Goal: Task Accomplishment & Management: Complete application form

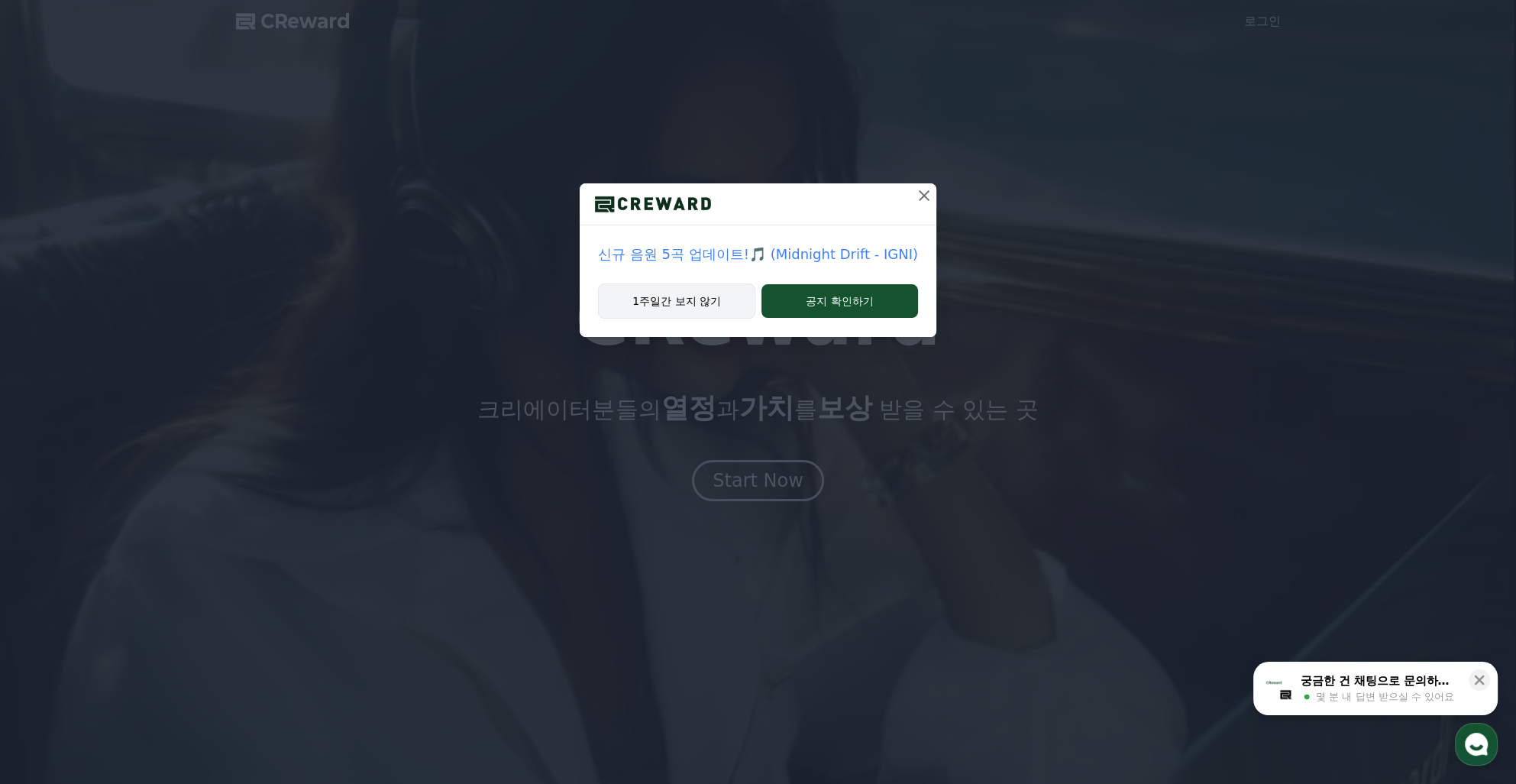
click at [710, 310] on button "1주일간 보지 않기" at bounding box center [677, 301] width 157 height 35
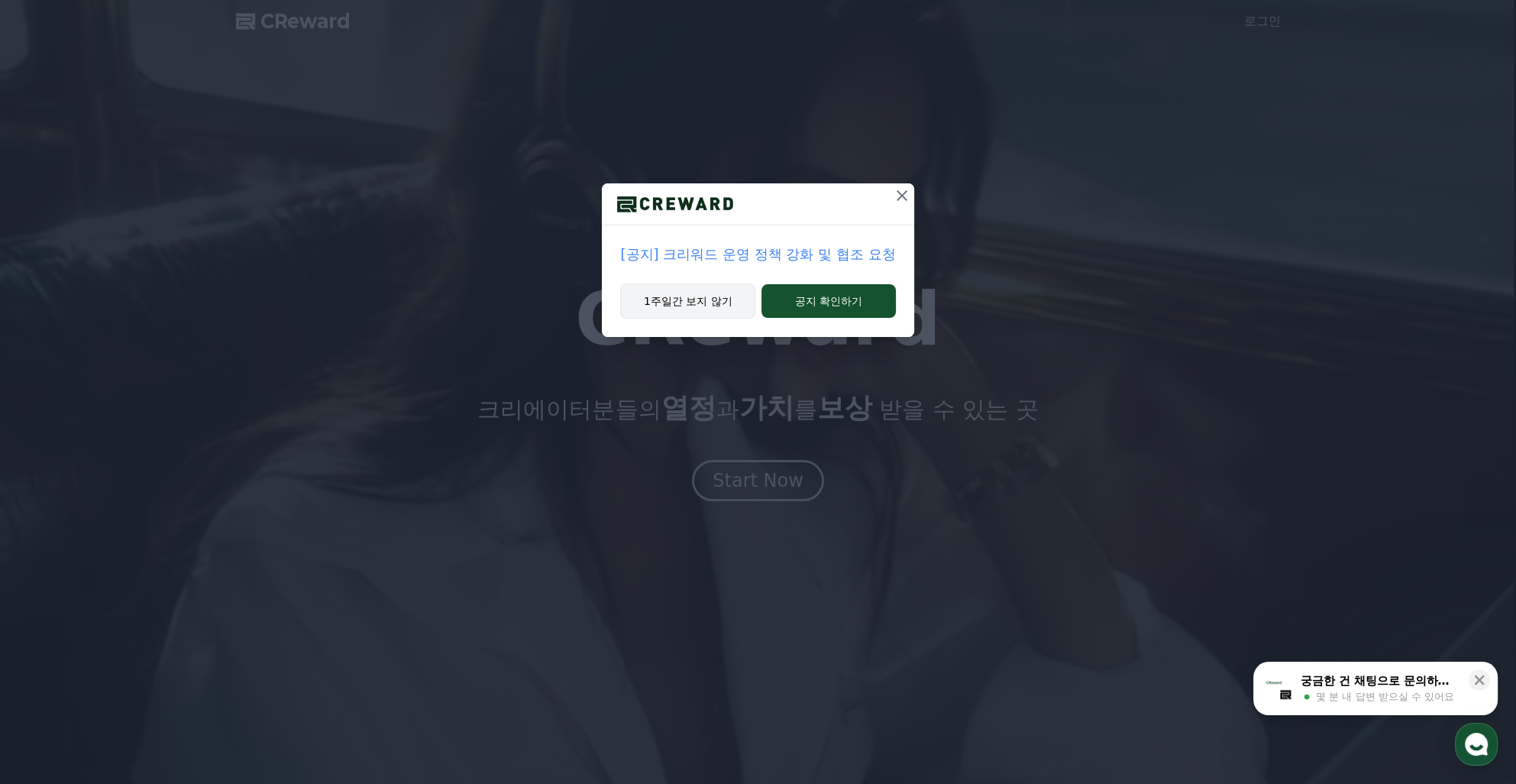
click at [710, 310] on button "1주일간 보지 않기" at bounding box center [687, 301] width 135 height 35
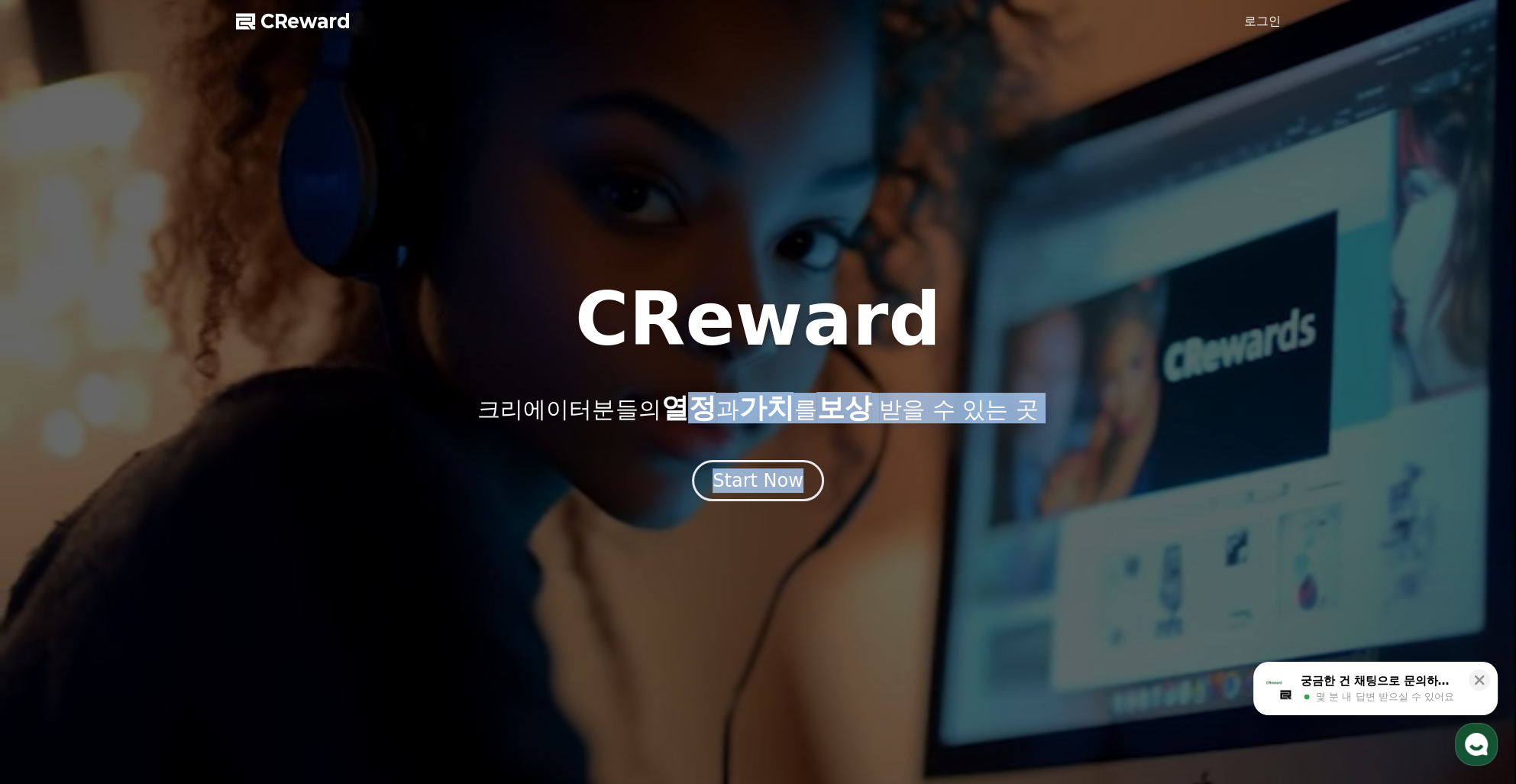
drag, startPoint x: 686, startPoint y: 413, endPoint x: 991, endPoint y: 428, distance: 305.4
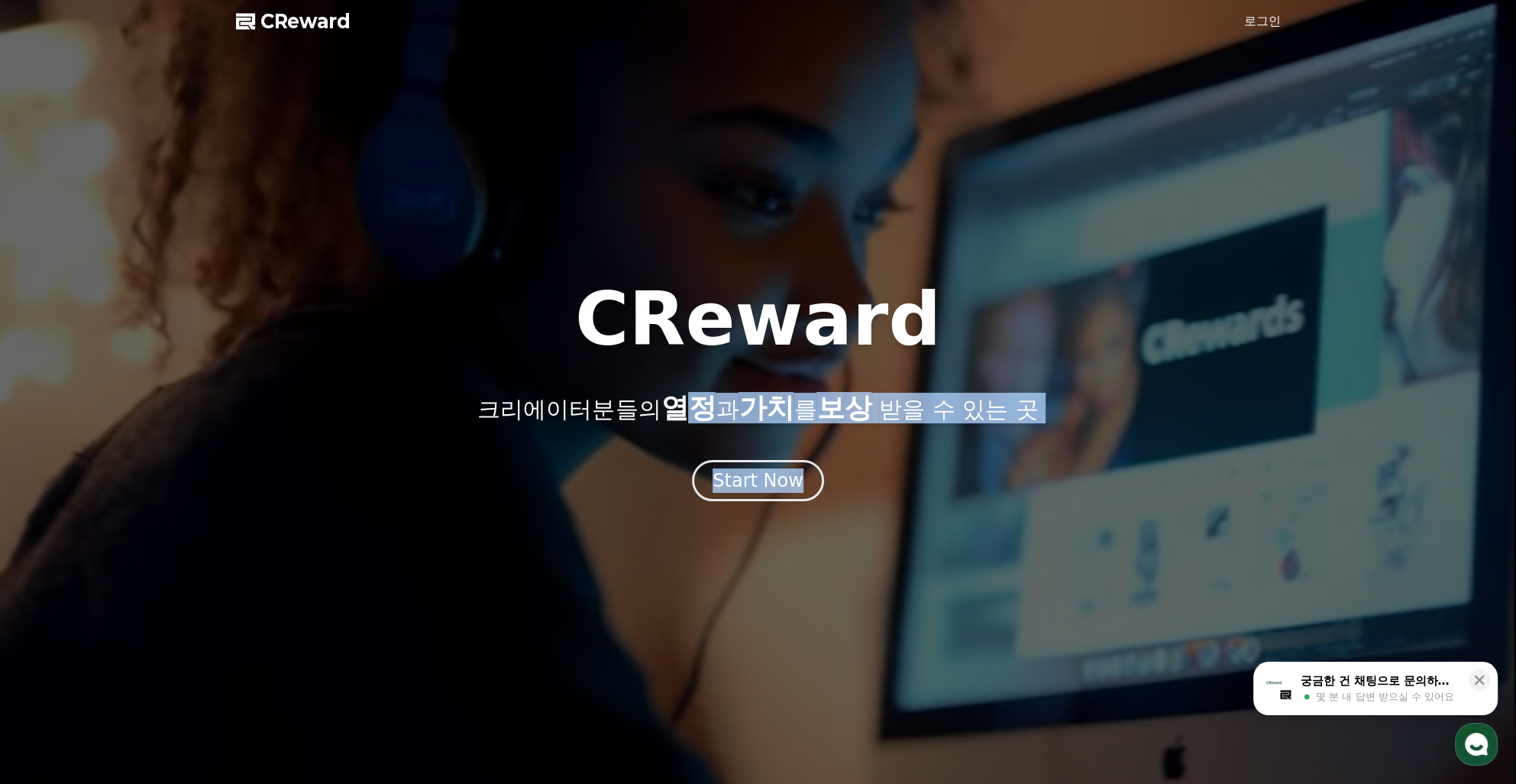
click at [991, 428] on div "CReward 크리에이터분들의 열정 과 가치 를 보상 받을 수 있는 곳 Start Now" at bounding box center [758, 392] width 1516 height 219
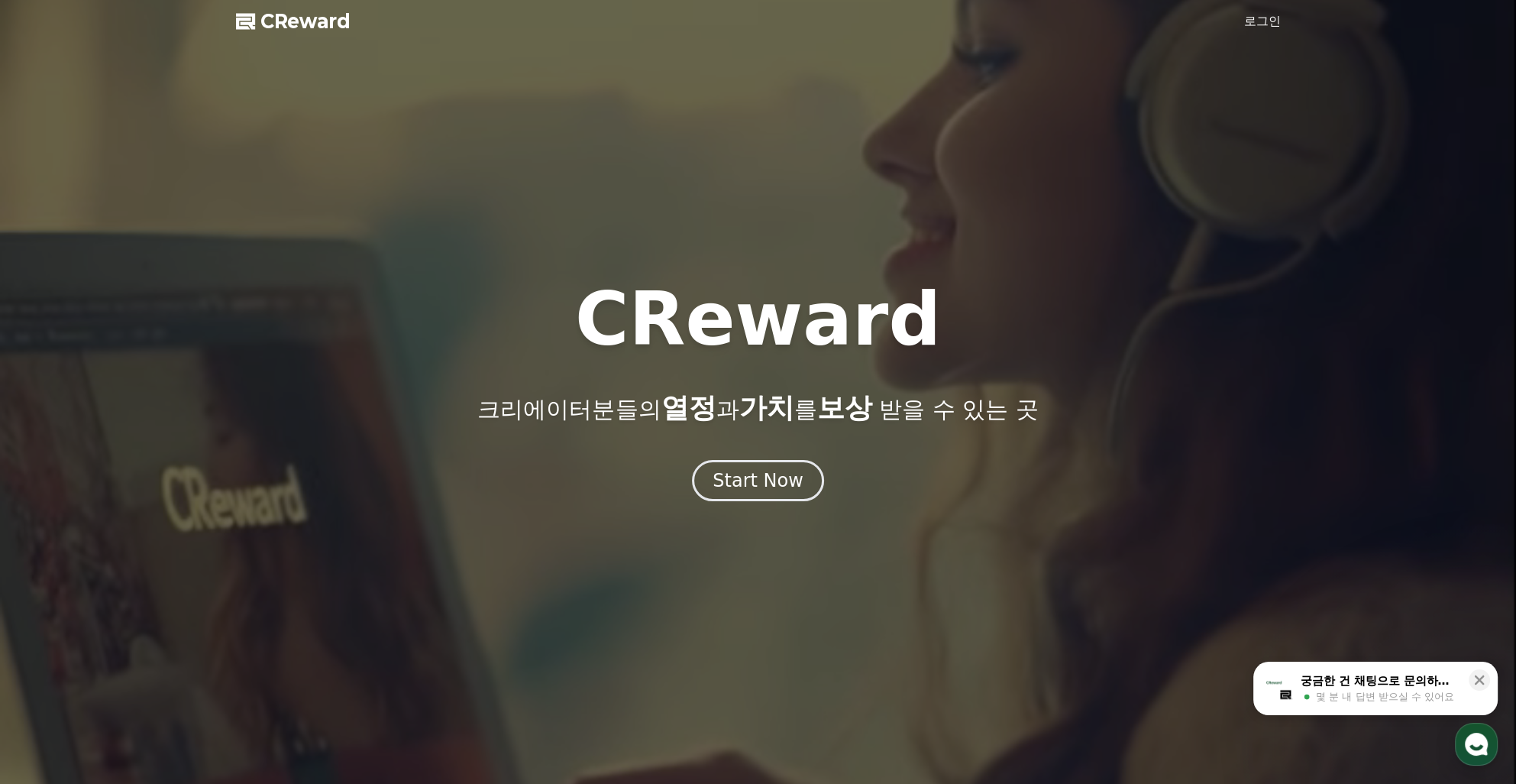
click at [991, 428] on div "CReward 크리에이터분들의 열정 과 가치 를 보상 받을 수 있는 곳 Start Now" at bounding box center [758, 392] width 1516 height 219
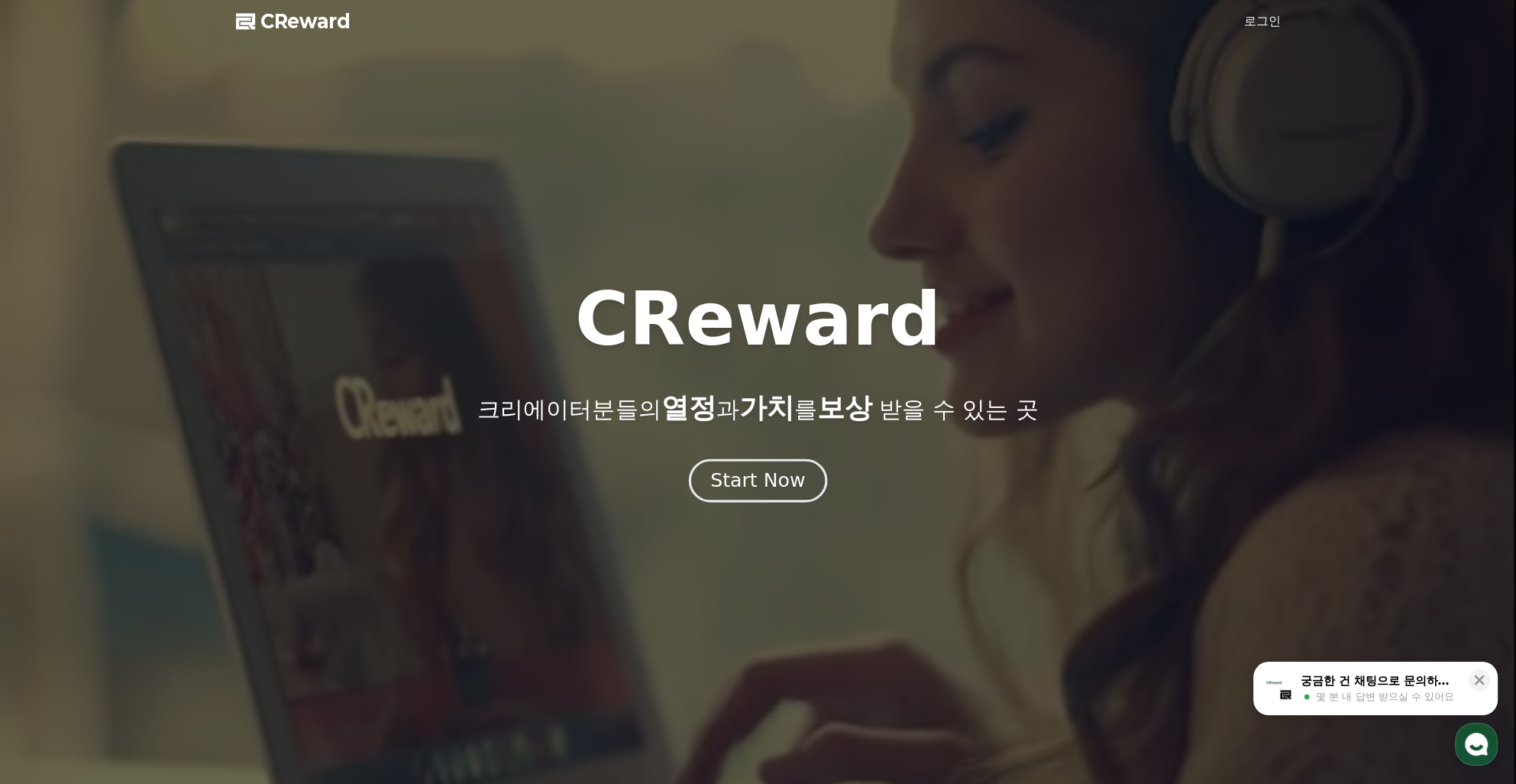
click at [783, 487] on div "Start Now" at bounding box center [758, 480] width 94 height 26
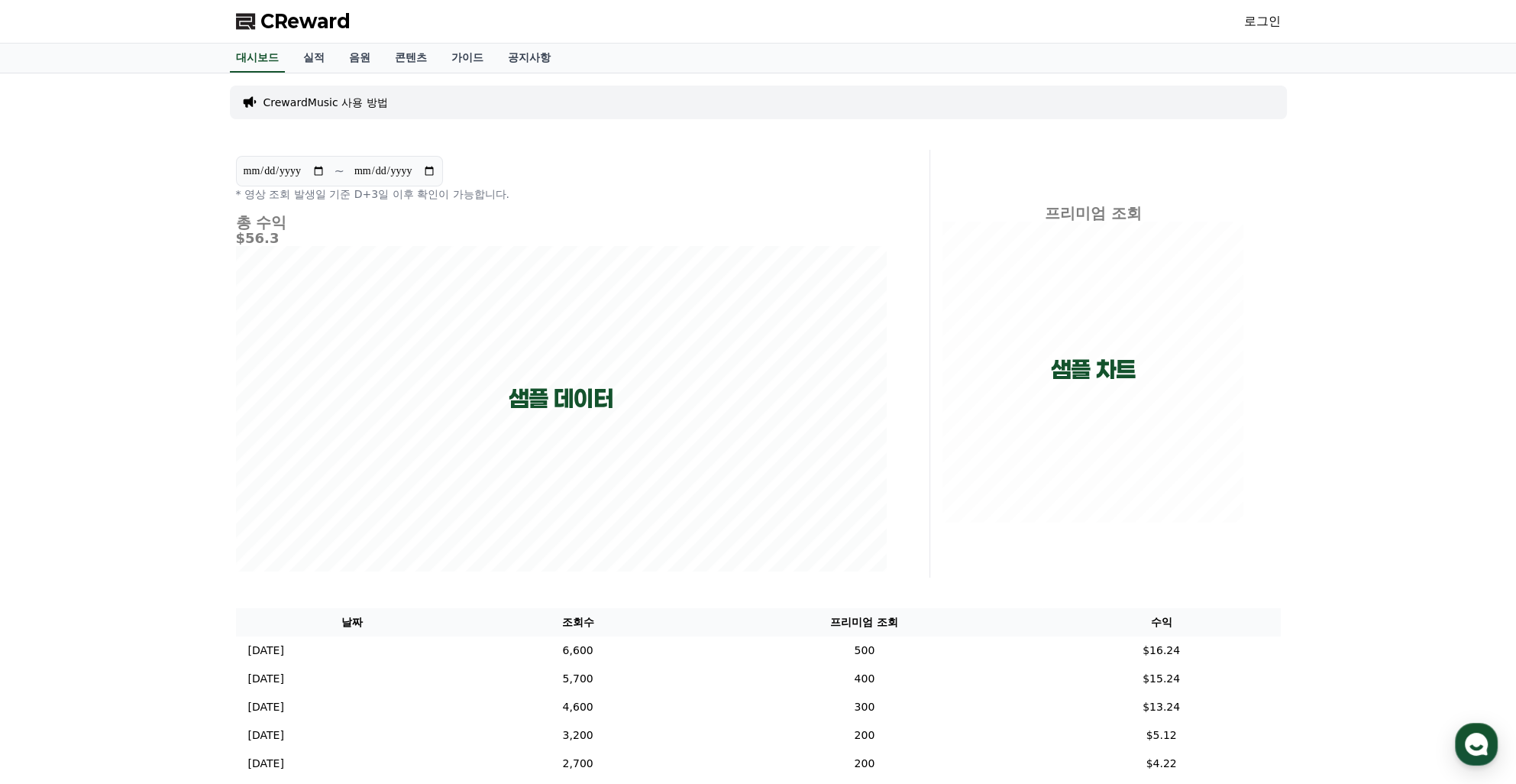
click at [1258, 22] on link "로그인" at bounding box center [1262, 22] width 36 height 18
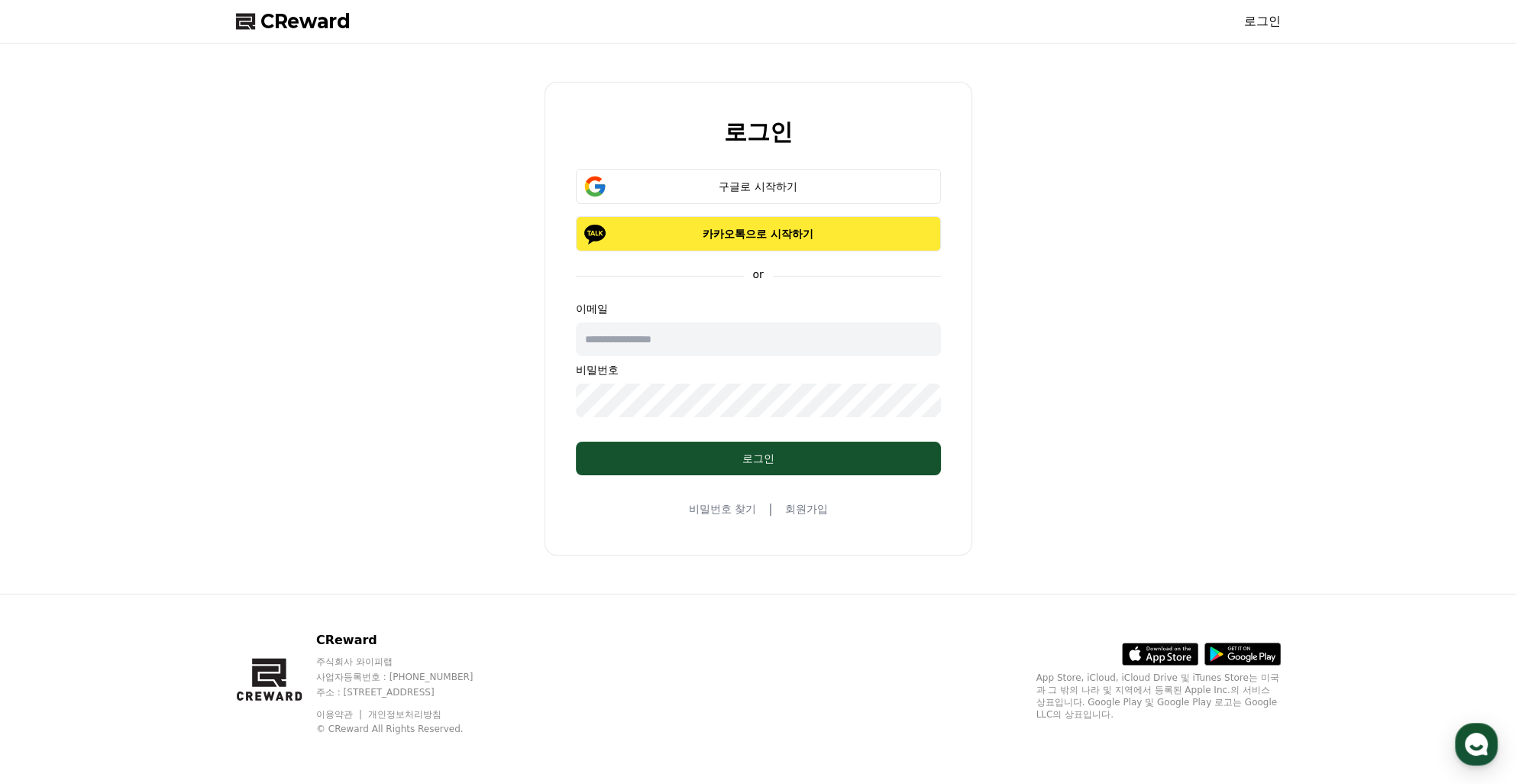
click at [766, 234] on p "카카오톡으로 시작하기" at bounding box center [758, 234] width 321 height 15
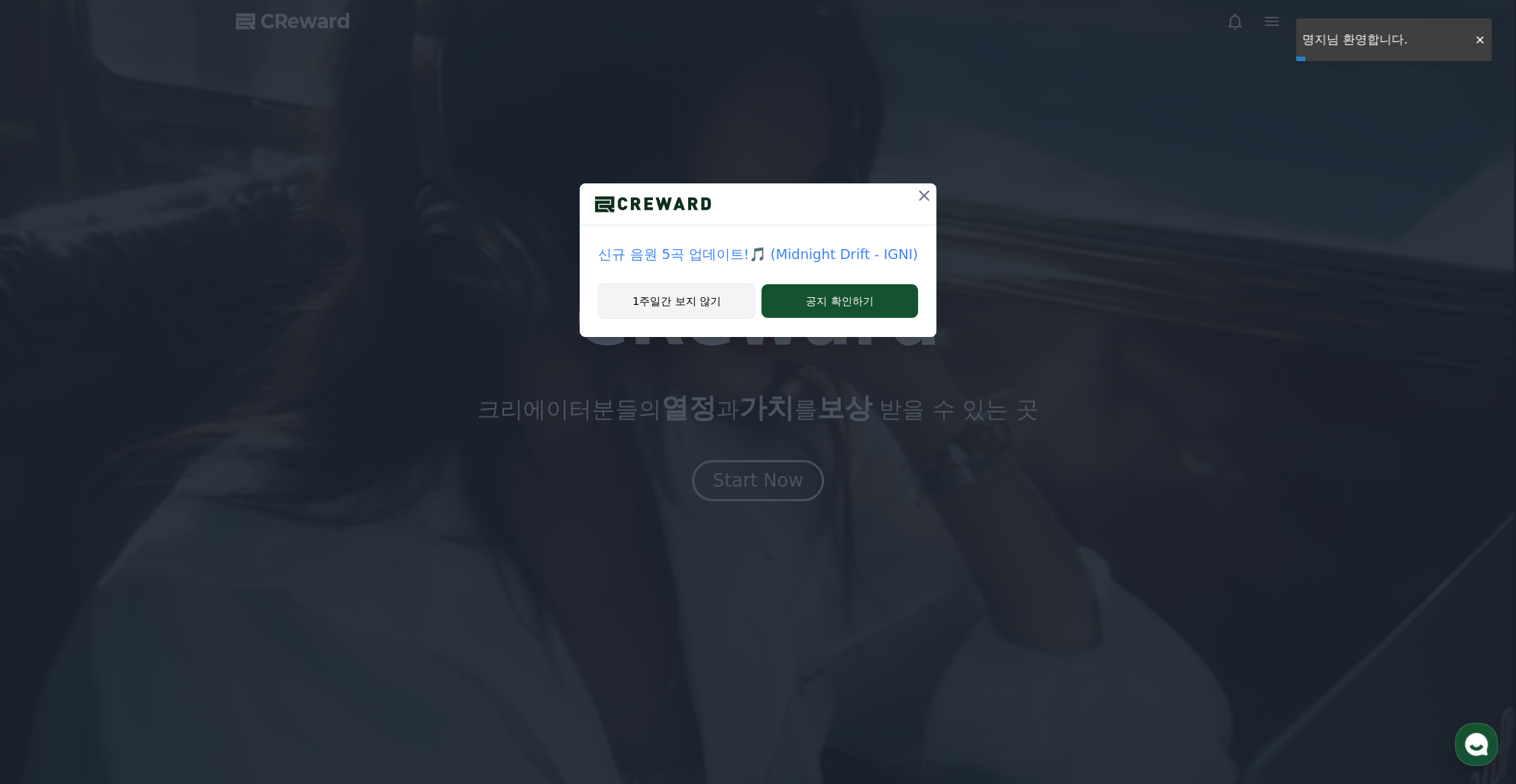
click at [719, 313] on button "1주일간 보지 않기" at bounding box center [677, 301] width 157 height 35
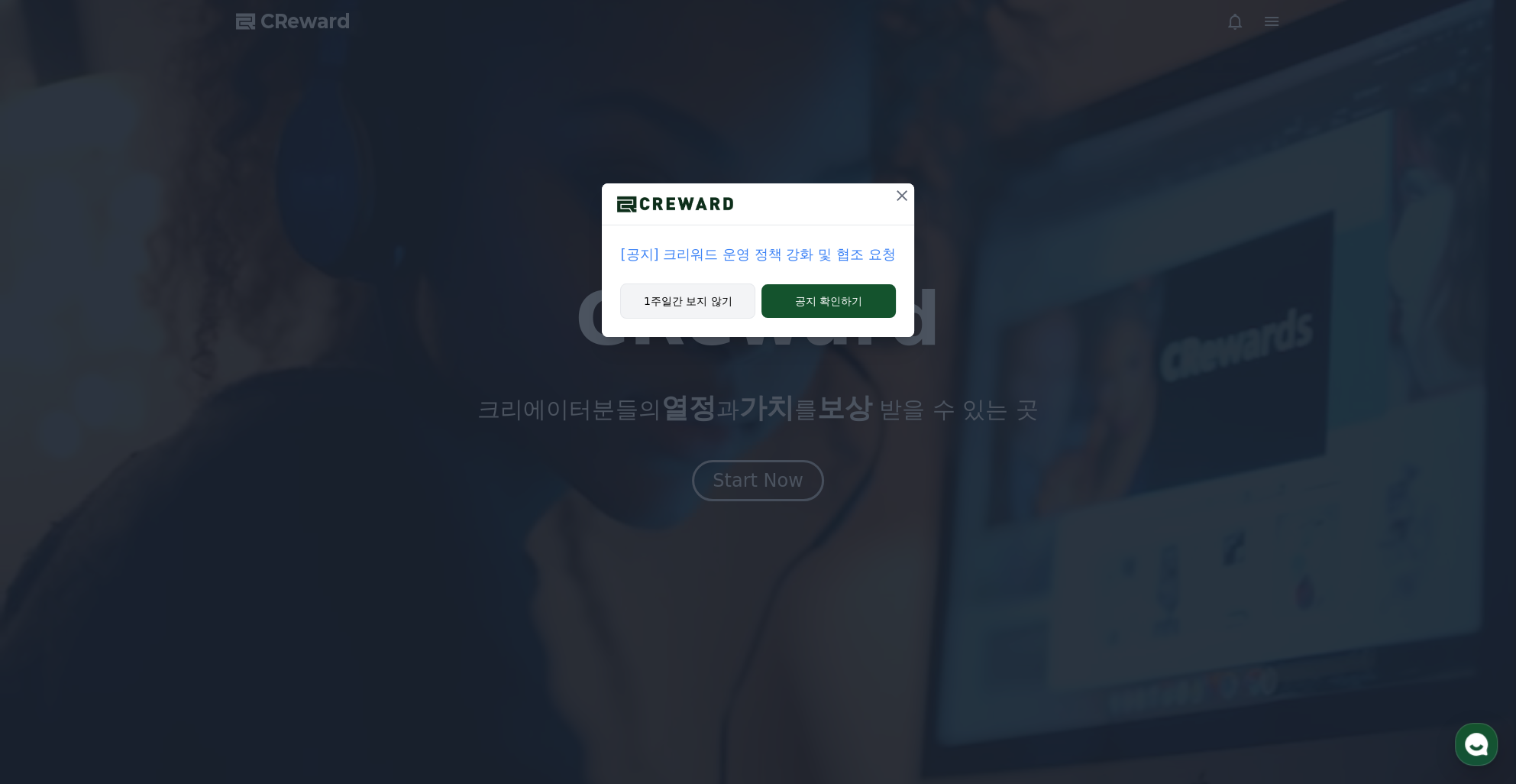
click at [686, 306] on button "1주일간 보지 않기" at bounding box center [687, 301] width 135 height 35
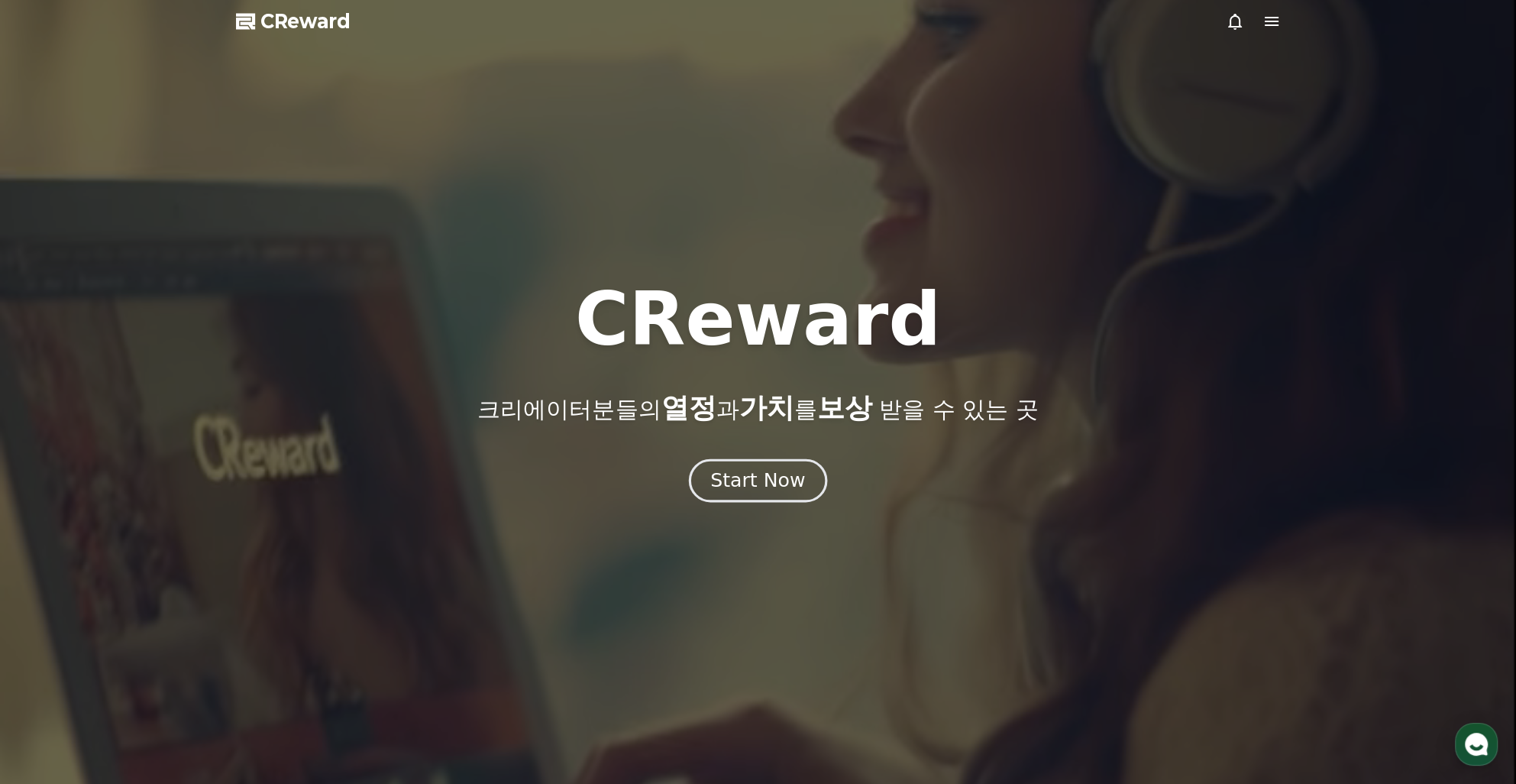
click at [758, 493] on div "Start Now" at bounding box center [758, 480] width 94 height 26
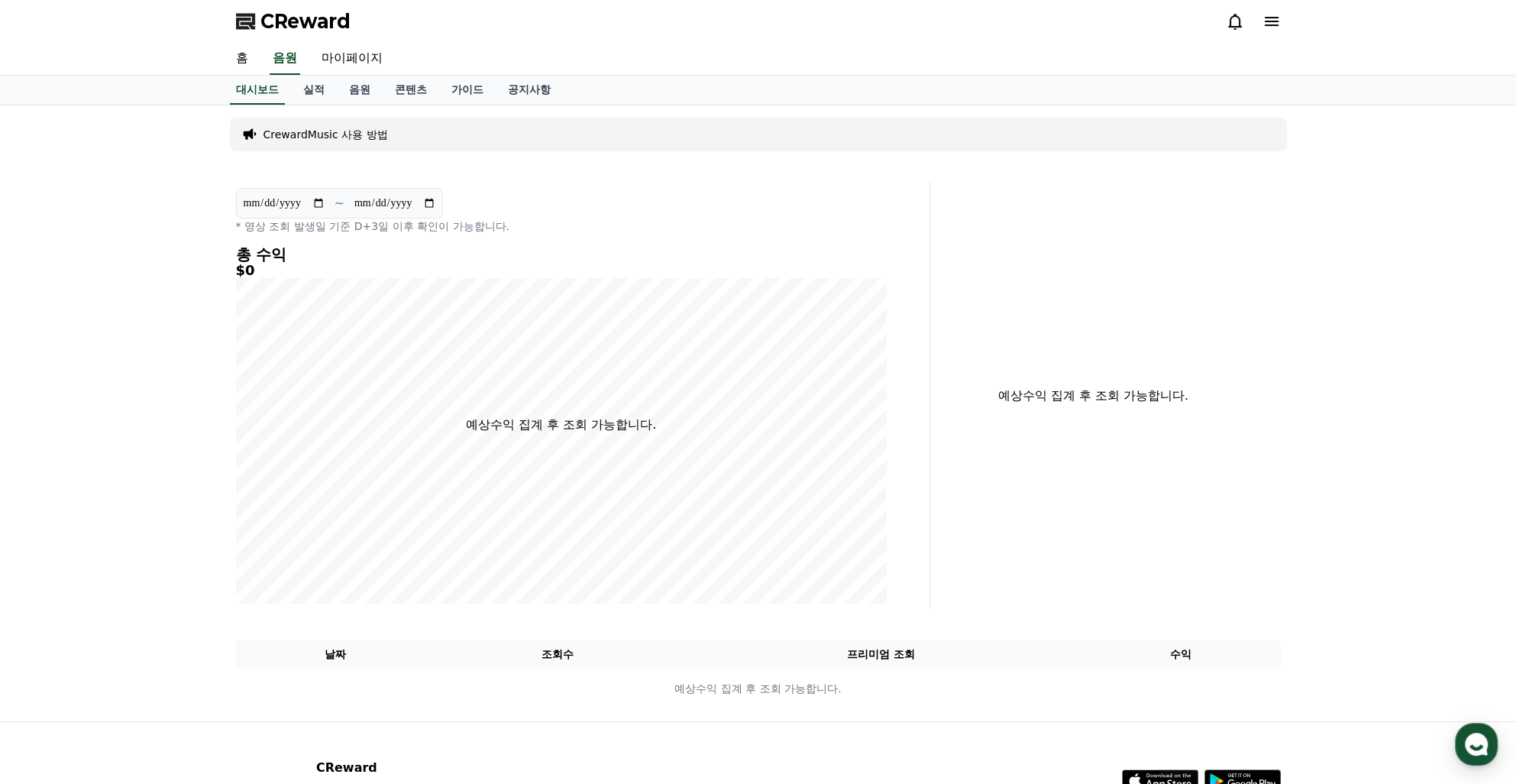
click at [1229, 32] on div at bounding box center [1253, 21] width 55 height 24
click at [1232, 26] on icon at bounding box center [1235, 22] width 14 height 16
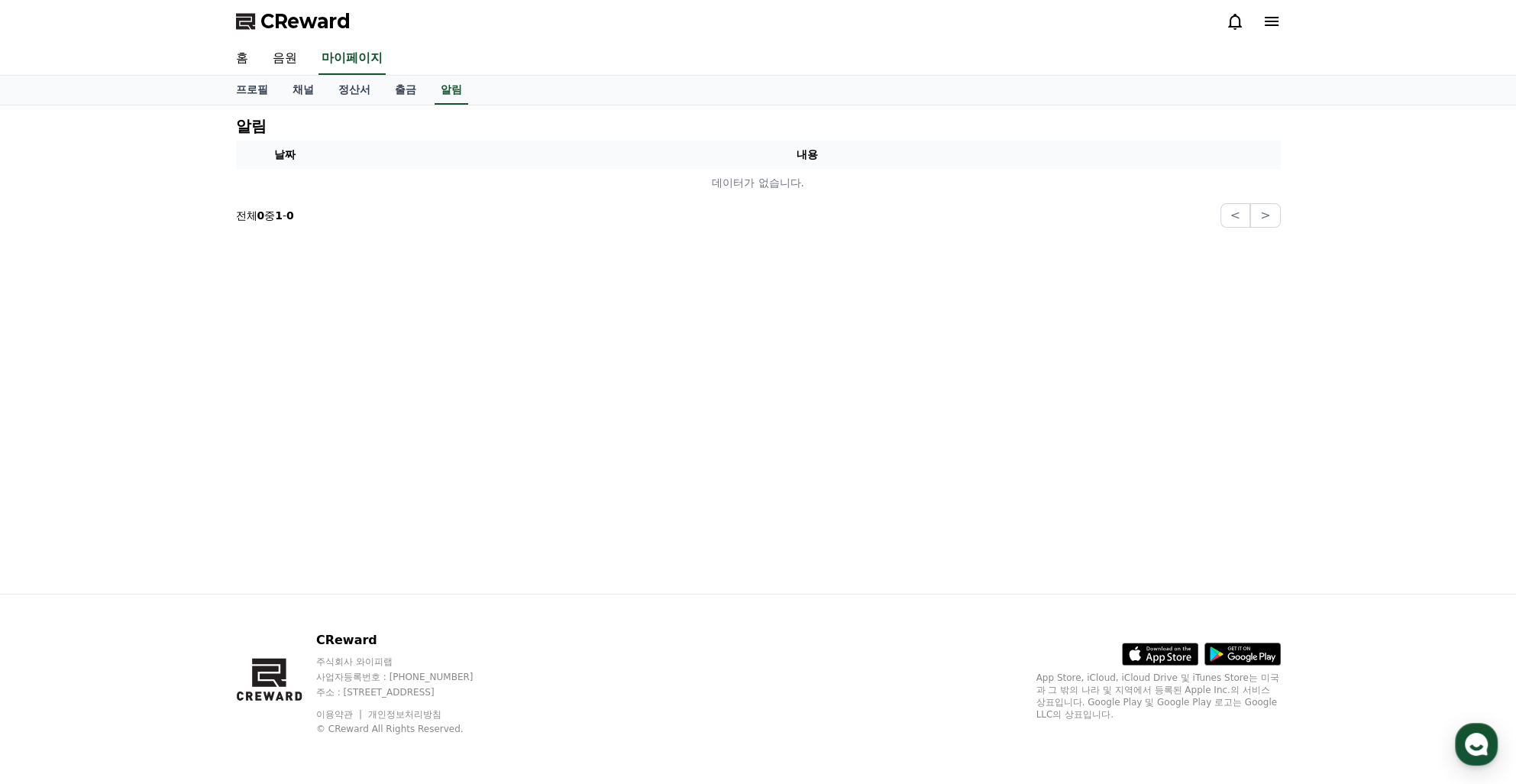
click at [1268, 25] on icon at bounding box center [1271, 21] width 14 height 9
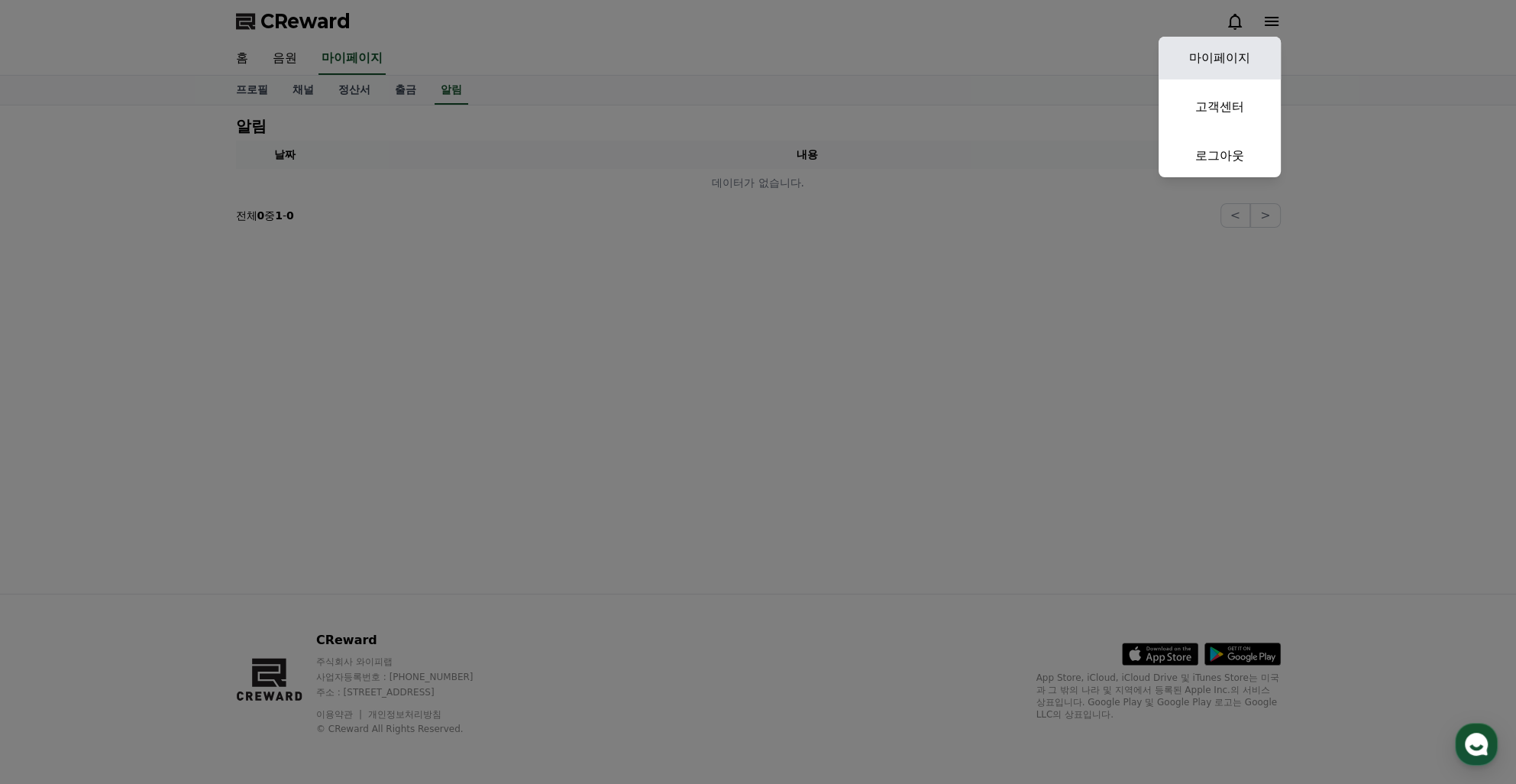
click at [1217, 47] on link "마이페이지" at bounding box center [1219, 58] width 122 height 43
select select "**********"
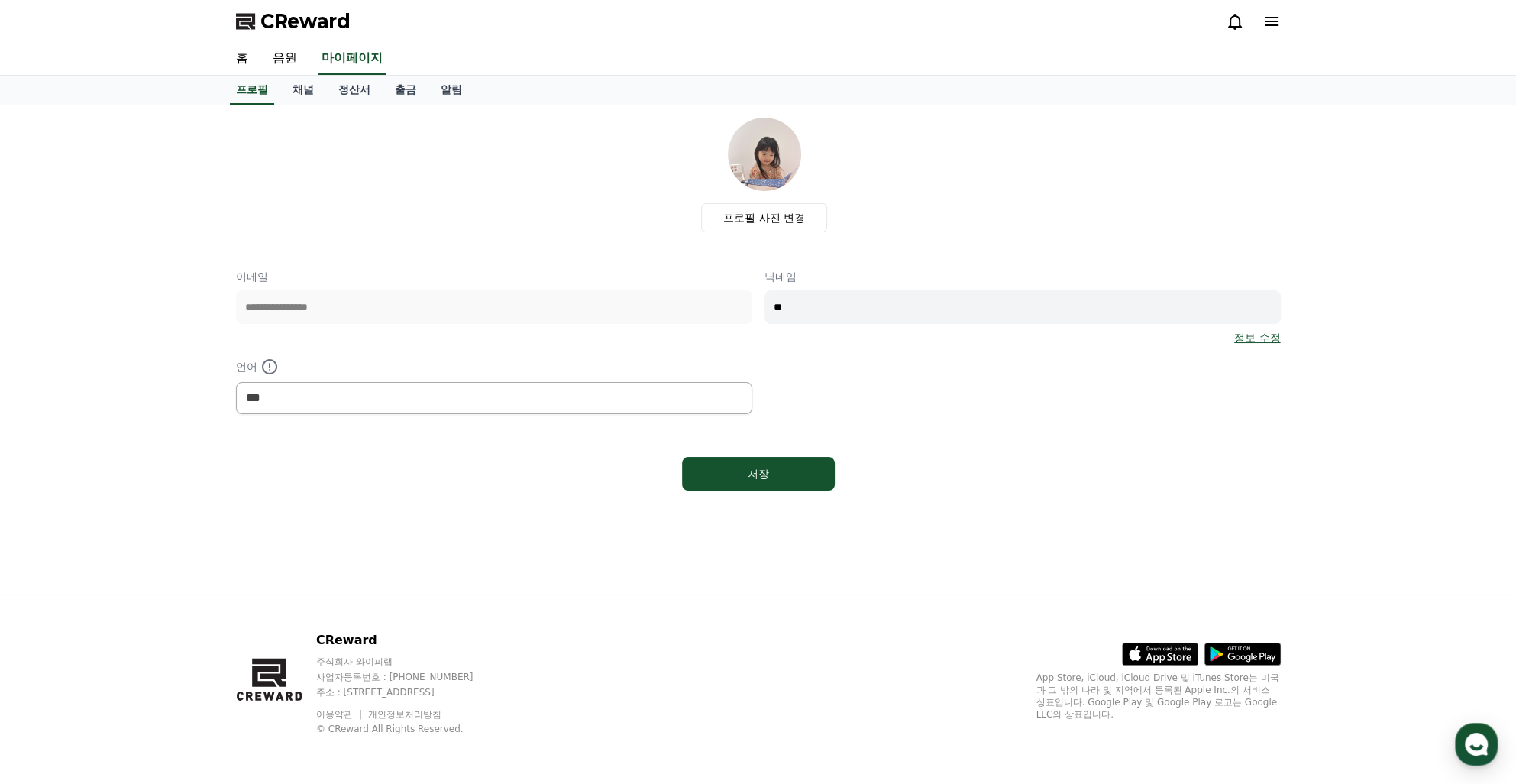
click at [1278, 24] on icon at bounding box center [1271, 22] width 18 height 18
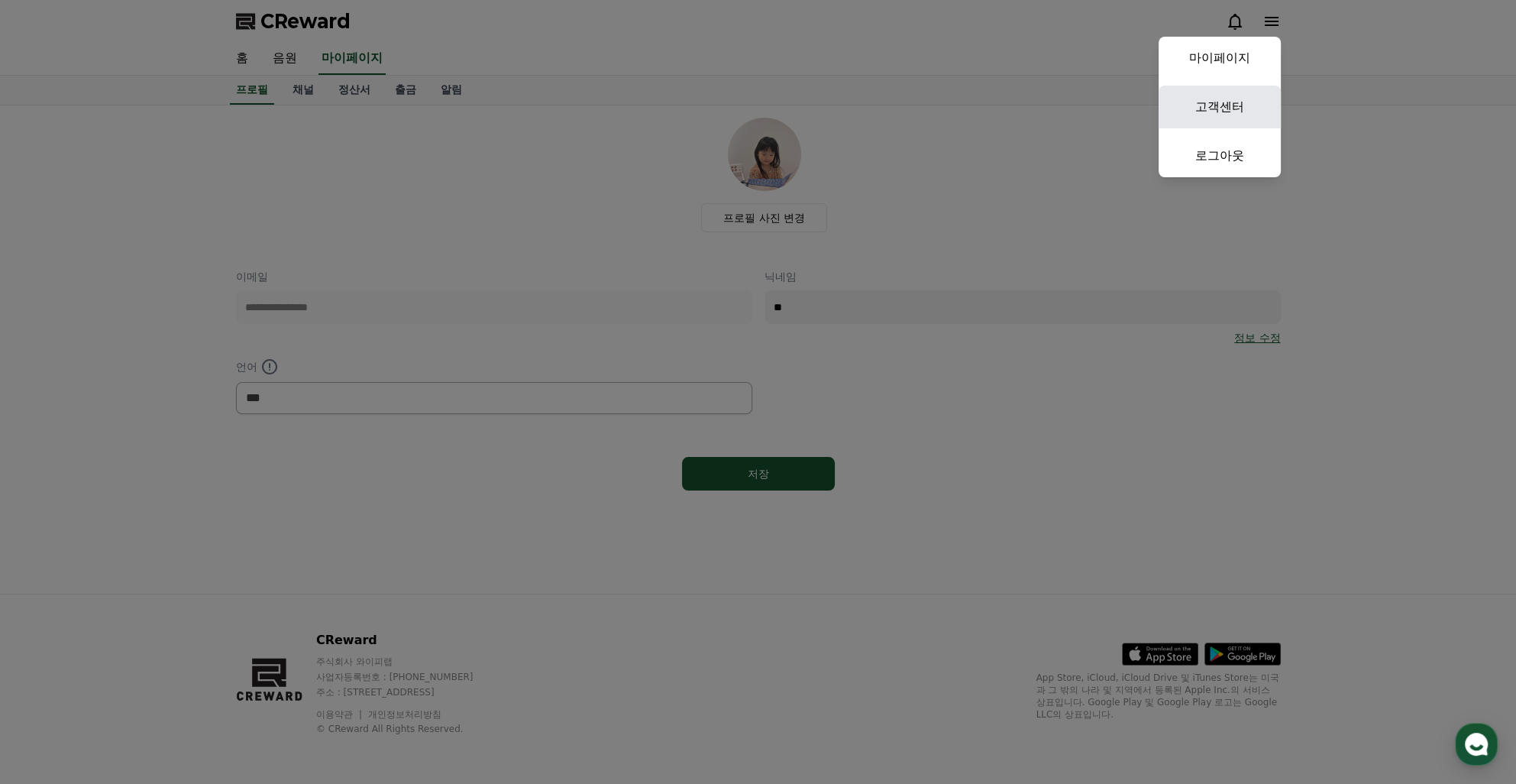
click at [1213, 112] on link "고객센터" at bounding box center [1219, 107] width 122 height 43
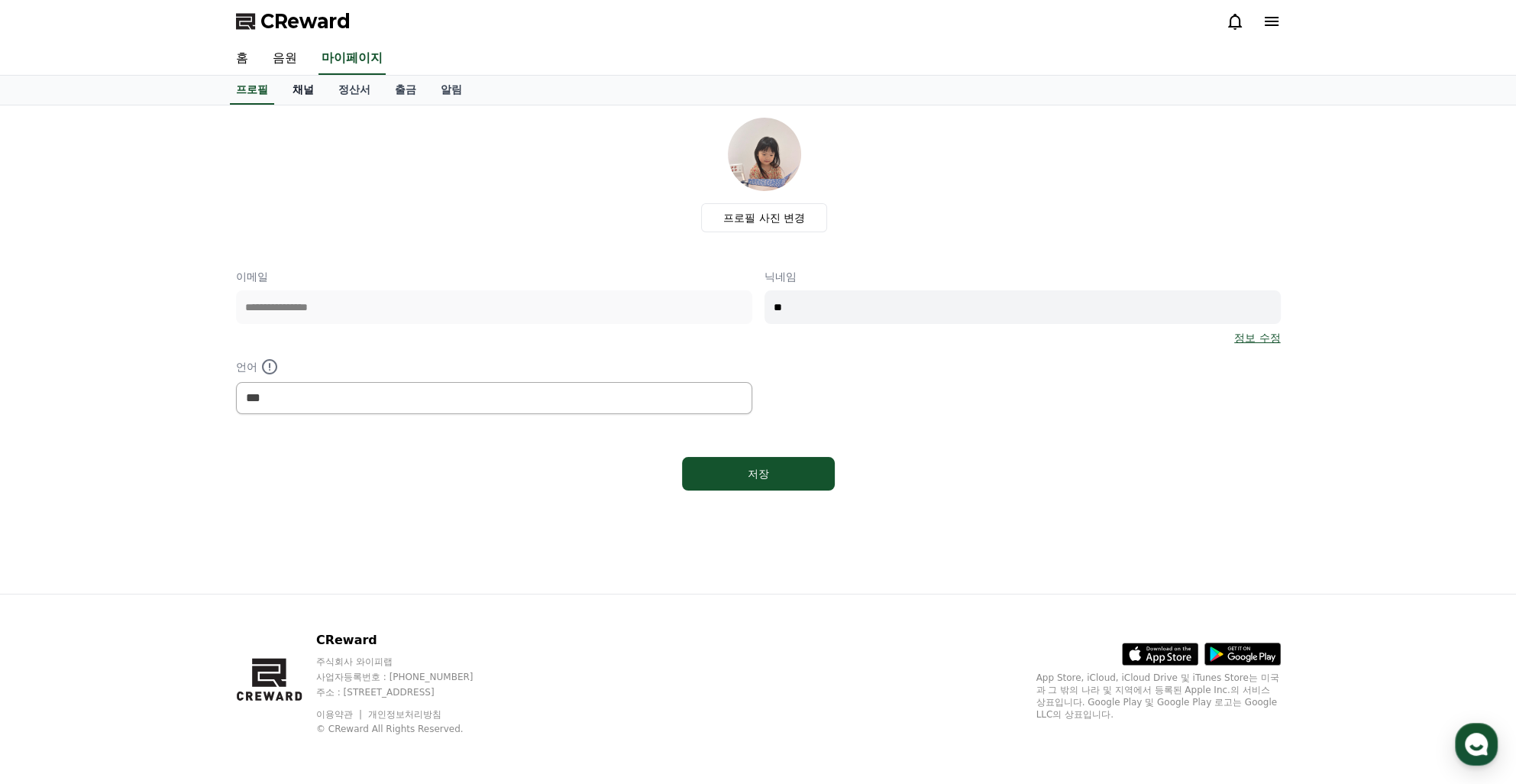
click at [317, 93] on link "채널" at bounding box center [303, 90] width 46 height 29
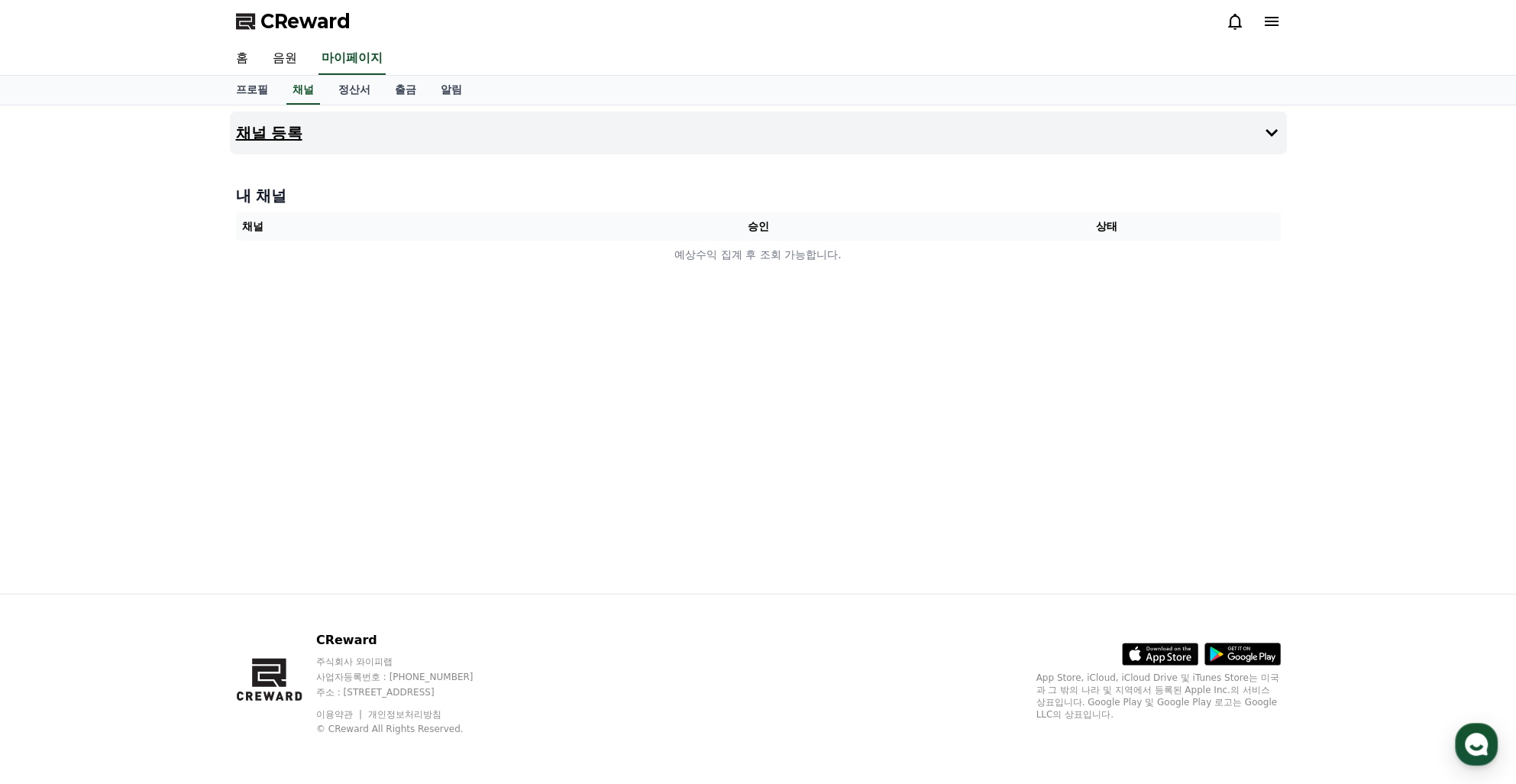
click at [933, 133] on button "채널 등록" at bounding box center [758, 133] width 1057 height 43
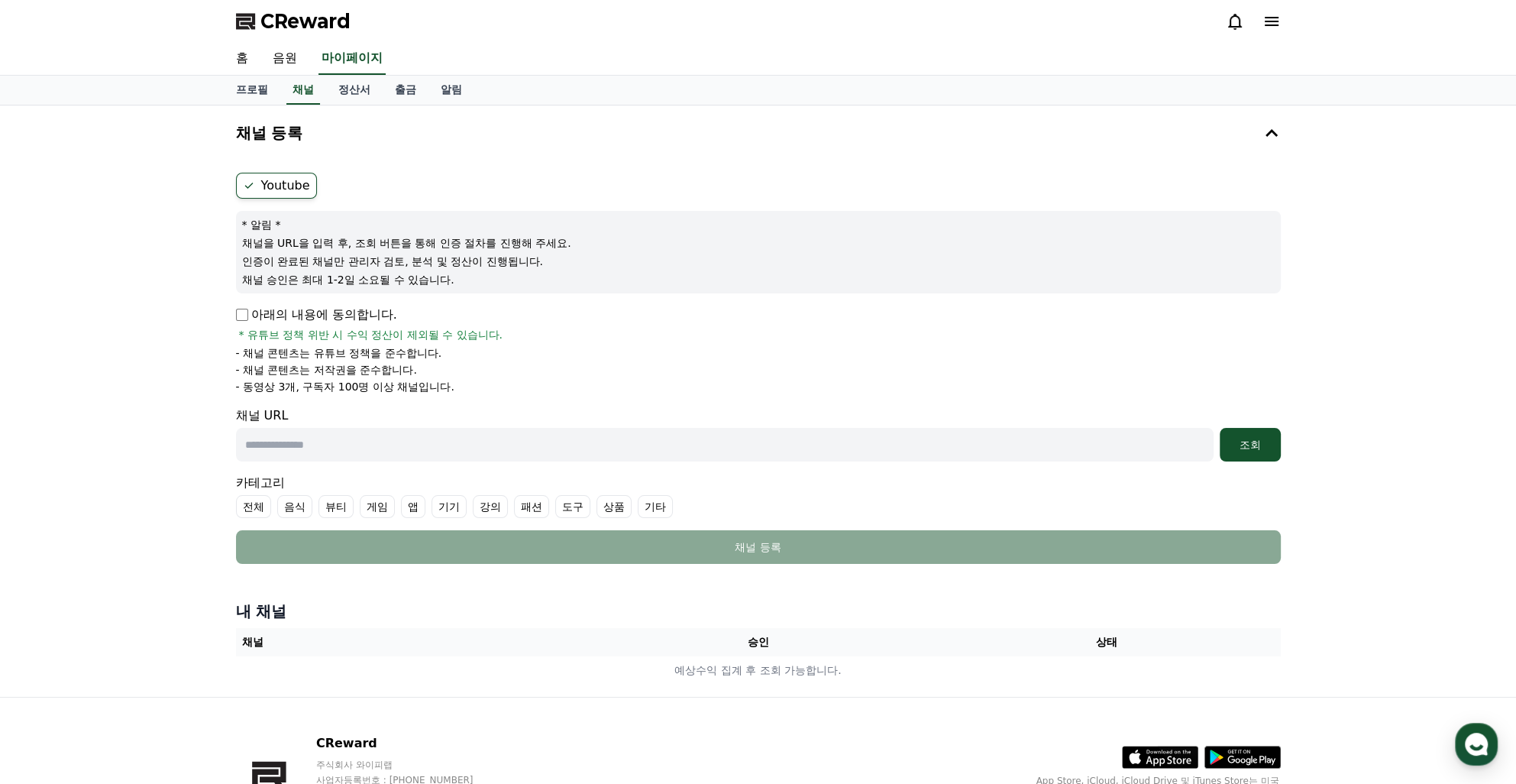
drag, startPoint x: 252, startPoint y: 241, endPoint x: 571, endPoint y: 241, distance: 319.0
click at [571, 241] on p "채널을 URL을 입력 후, 조회 버튼을 통해 인증 절차를 진행해 주세요." at bounding box center [758, 243] width 1033 height 15
drag, startPoint x: 250, startPoint y: 266, endPoint x: 545, endPoint y: 262, distance: 295.0
click at [545, 262] on p "인증이 완료된 채널만 관리자 검토, 분석 및 정산이 진행됩니다." at bounding box center [758, 261] width 1033 height 15
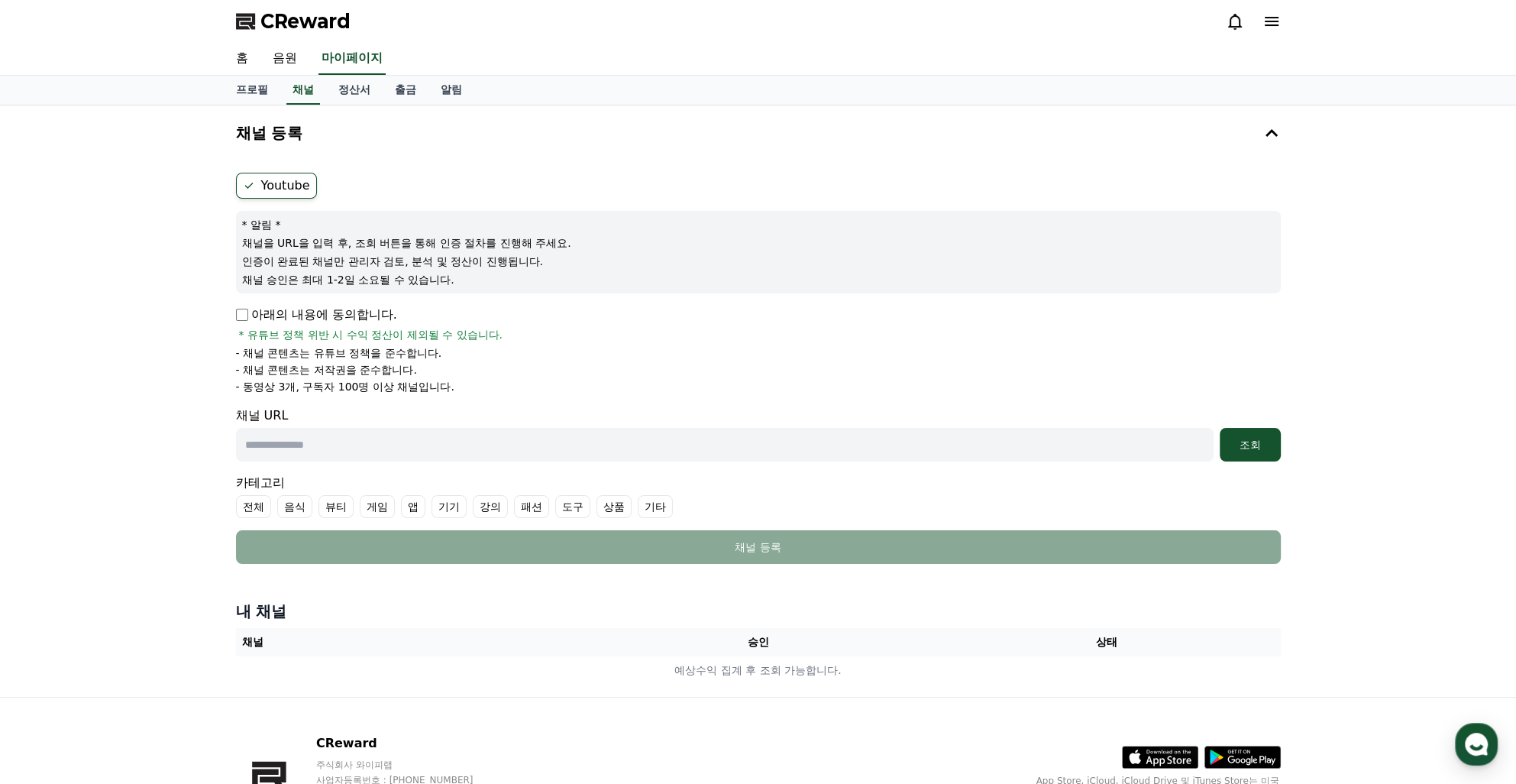
drag, startPoint x: 251, startPoint y: 279, endPoint x: 448, endPoint y: 279, distance: 197.0
click at [448, 279] on p "채널 승인은 최대 1-2일 소요될 수 있습니다." at bounding box center [758, 279] width 1033 height 15
drag, startPoint x: 262, startPoint y: 313, endPoint x: 419, endPoint y: 313, distance: 157.0
click at [419, 313] on div "아래의 내용에 동의합니다. * 유튜브 정책 위반 시 수익 정산이 제외될 수 있습니다." at bounding box center [758, 324] width 1045 height 36
click at [254, 346] on p "- 채널 콘텐츠는 유튜브 정책을 준수합니다." at bounding box center [339, 353] width 206 height 15
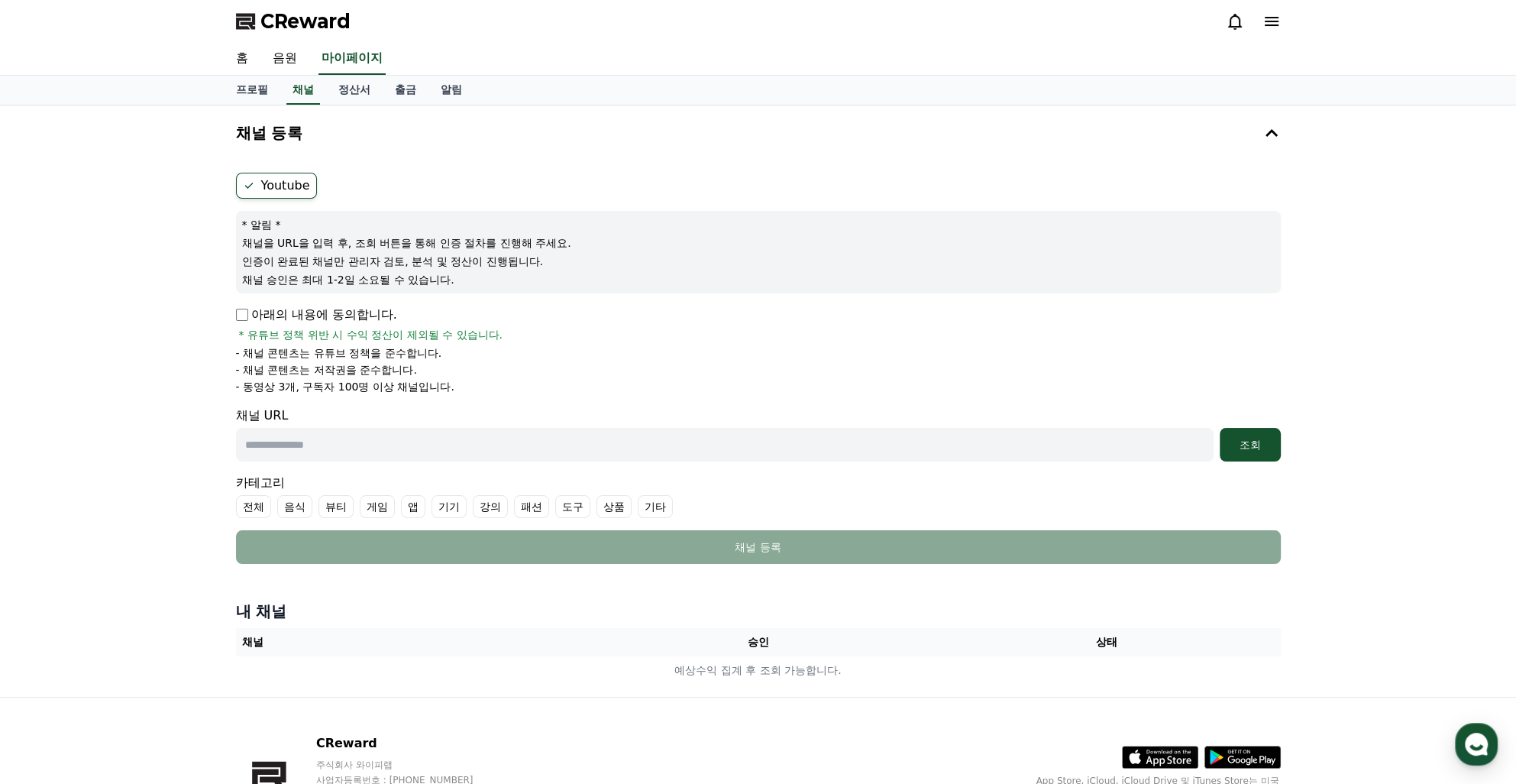
drag, startPoint x: 281, startPoint y: 333, endPoint x: 485, endPoint y: 390, distance: 211.8
click at [485, 390] on div "아래의 내용에 동의합니다. * 유튜브 정책 위반 시 수익 정산이 제외될 수 있습니다. - 채널 콘텐츠는 유튜브 정책을 준수합니다. - 채널 콘…" at bounding box center [758, 350] width 1045 height 89
click at [485, 390] on li "- 동영상 3개, 구독자 100명 이상 채널입니다." at bounding box center [758, 386] width 1045 height 15
click at [397, 283] on p "채널 승인은 최대 1-2일 소요될 수 있습니다." at bounding box center [758, 279] width 1033 height 15
drag, startPoint x: 263, startPoint y: 273, endPoint x: 443, endPoint y: 270, distance: 180.0
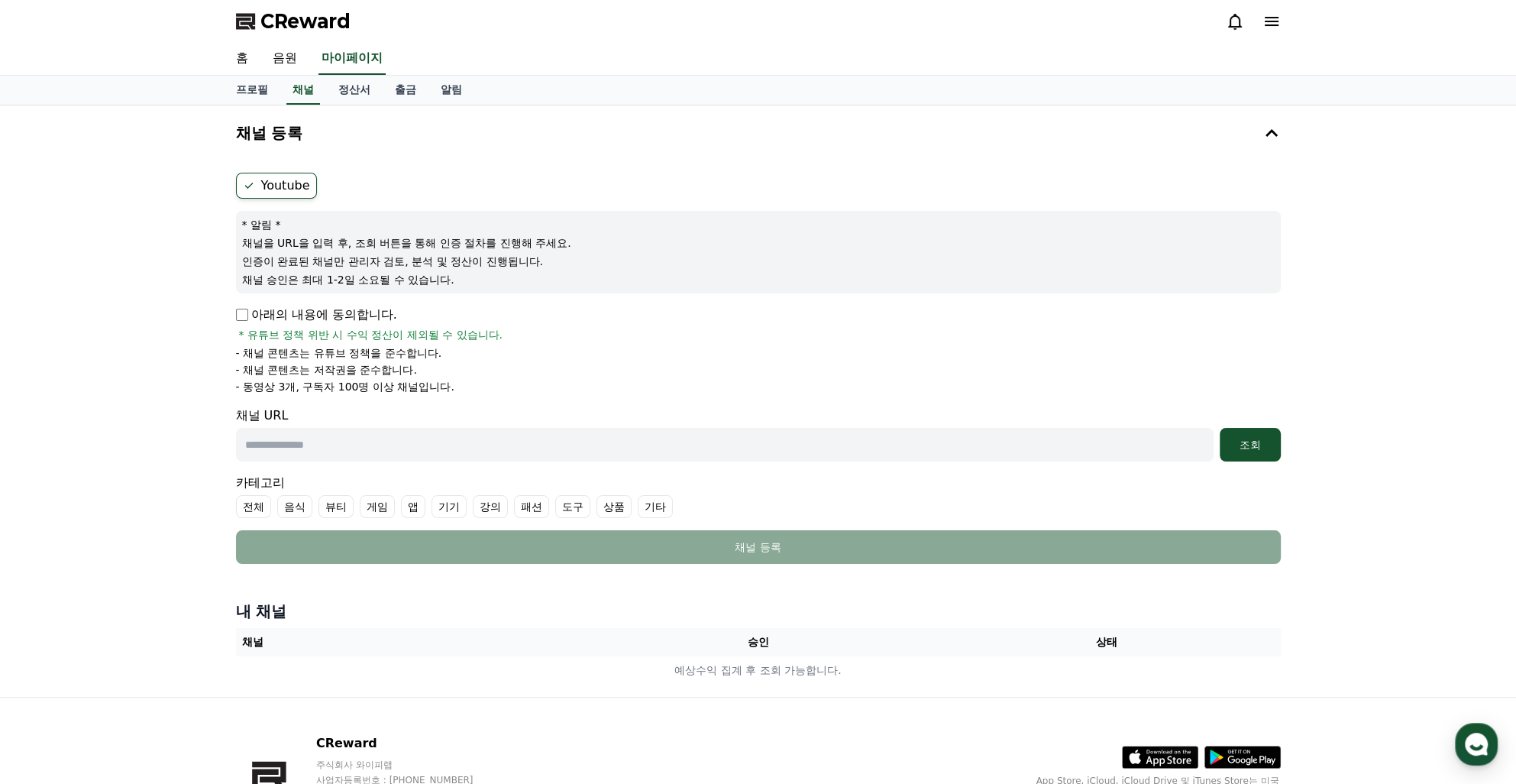
click at [443, 272] on p "채널 승인은 최대 1-2일 소요될 수 있습니다." at bounding box center [758, 279] width 1033 height 15
click at [443, 270] on div "* 알림 * 채널을 URL을 입력 후, 조회 버튼을 통해 인증 절차를 진행해 주세요. 인증이 완료된 채널만 관리자 검토, 분석 및 정산이 진행…" at bounding box center [758, 252] width 1045 height 83
drag, startPoint x: 258, startPoint y: 346, endPoint x: 417, endPoint y: 390, distance: 165.0
click at [417, 390] on ul "- 채널 콘텐츠는 유튜브 정책을 준수합니다. - 채널 콘텐츠는 저작권을 준수합니다. - 동영상 3개, 구독자 100명 이상 채널입니다." at bounding box center [758, 370] width 1045 height 49
click at [417, 390] on p "- 동영상 3개, 구독자 100명 이상 채널입니다." at bounding box center [346, 386] width 219 height 15
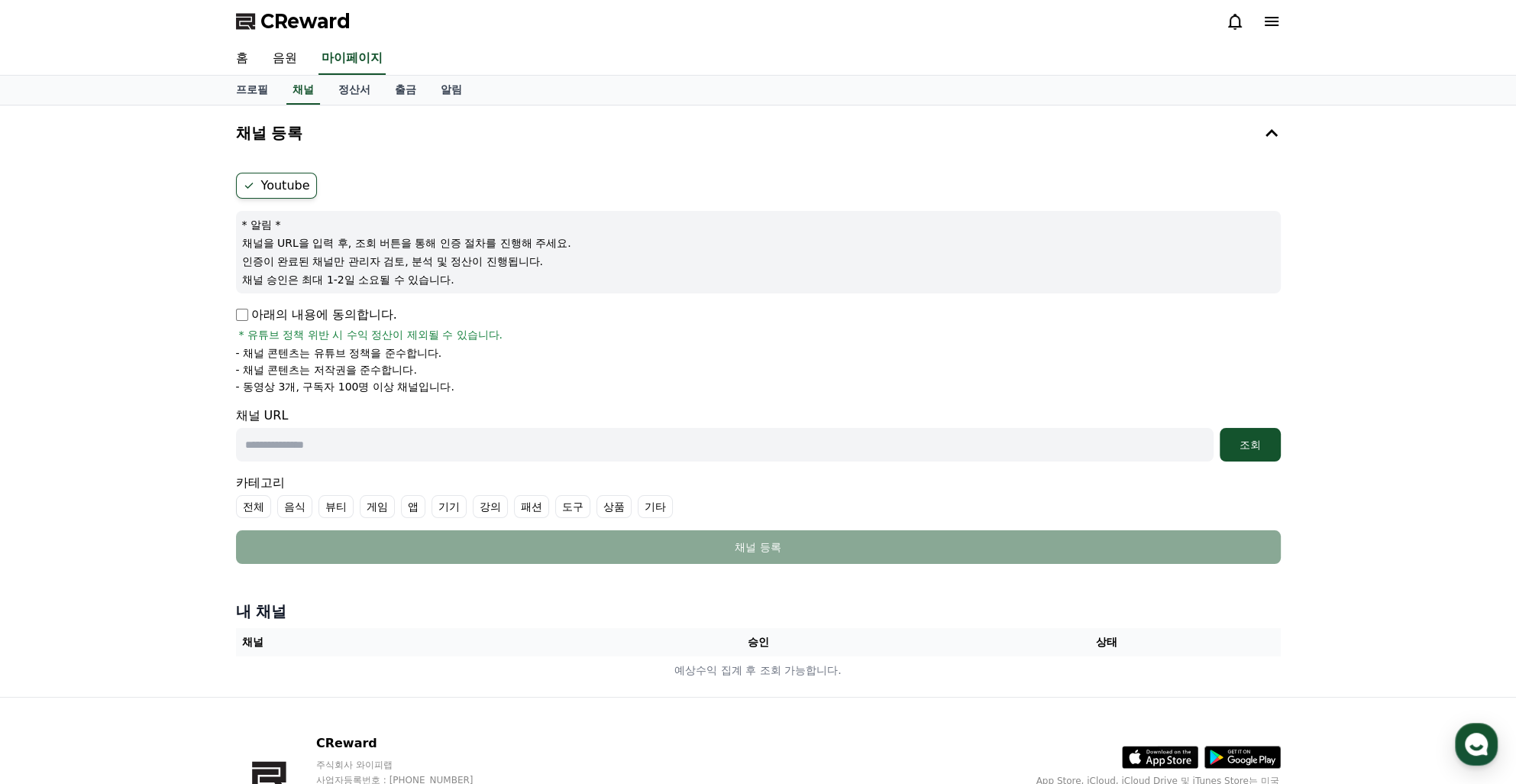
click at [305, 313] on p "아래의 내용에 동의합니다." at bounding box center [317, 315] width 161 height 18
click at [437, 456] on input "text" at bounding box center [725, 444] width 978 height 34
click at [387, 445] on input "text" at bounding box center [725, 444] width 978 height 34
paste input "**********"
type input "**********"
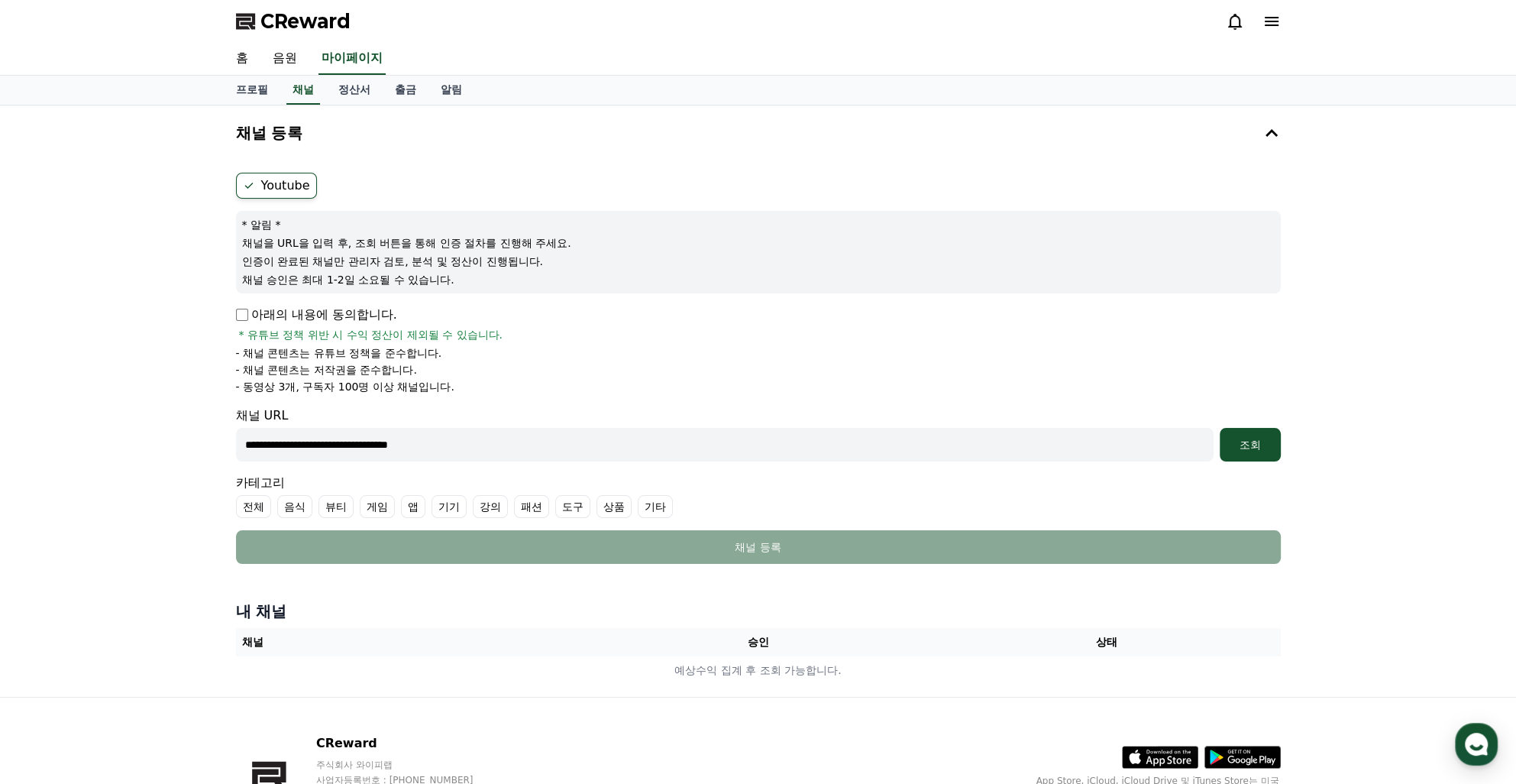
click at [657, 506] on label "기타" at bounding box center [655, 506] width 35 height 23
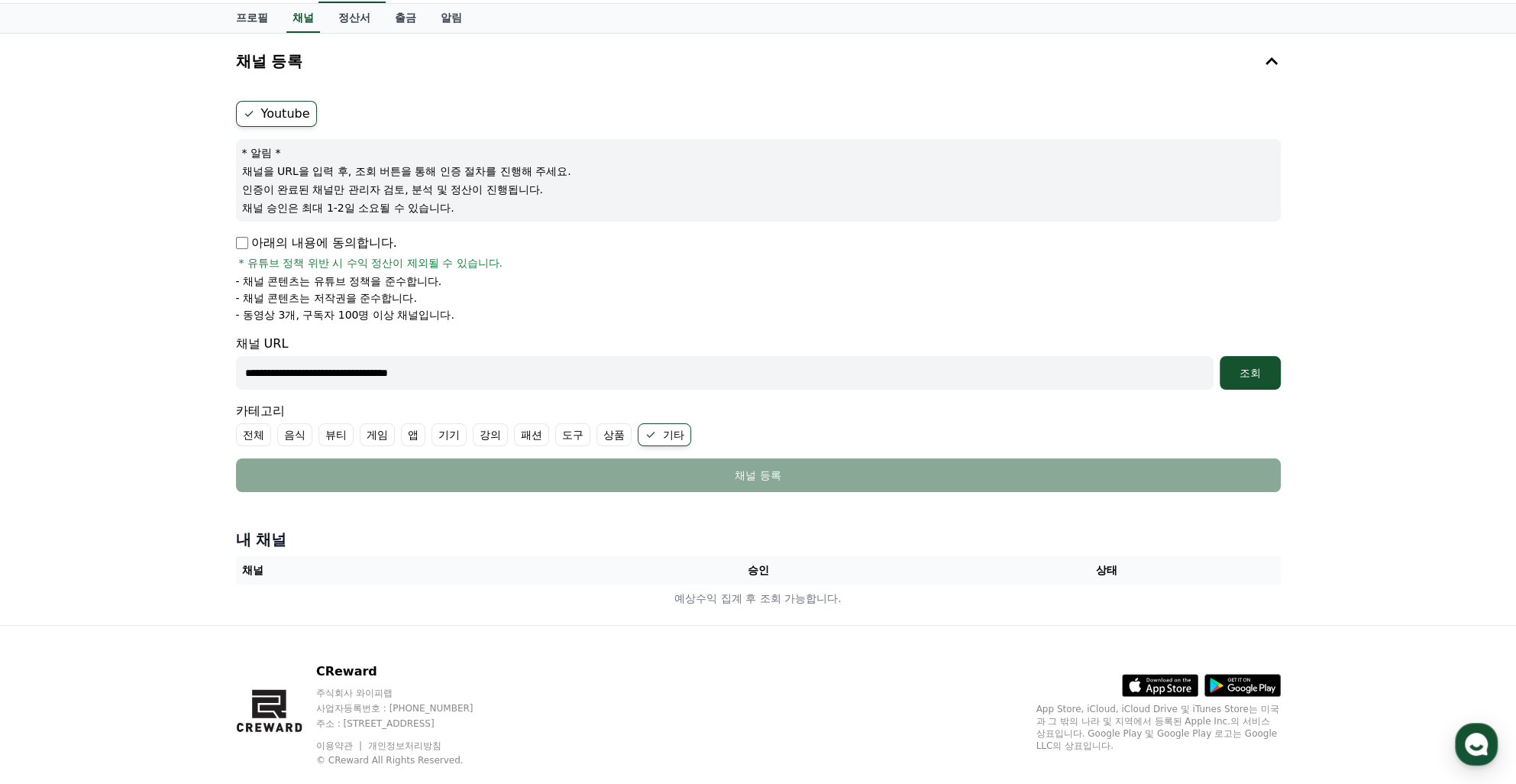
scroll to position [101, 0]
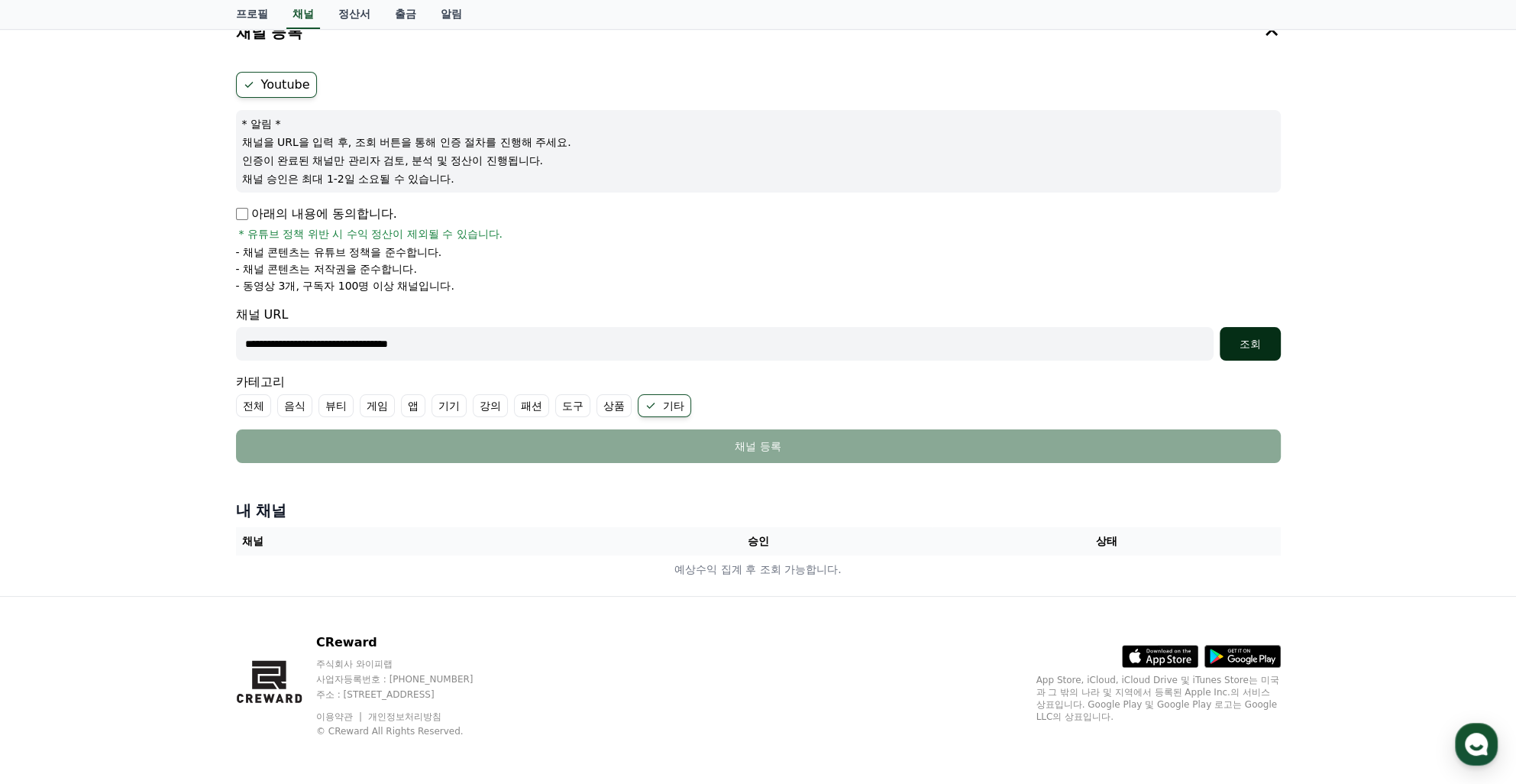
click at [1238, 346] on div "조회" at bounding box center [1250, 343] width 49 height 15
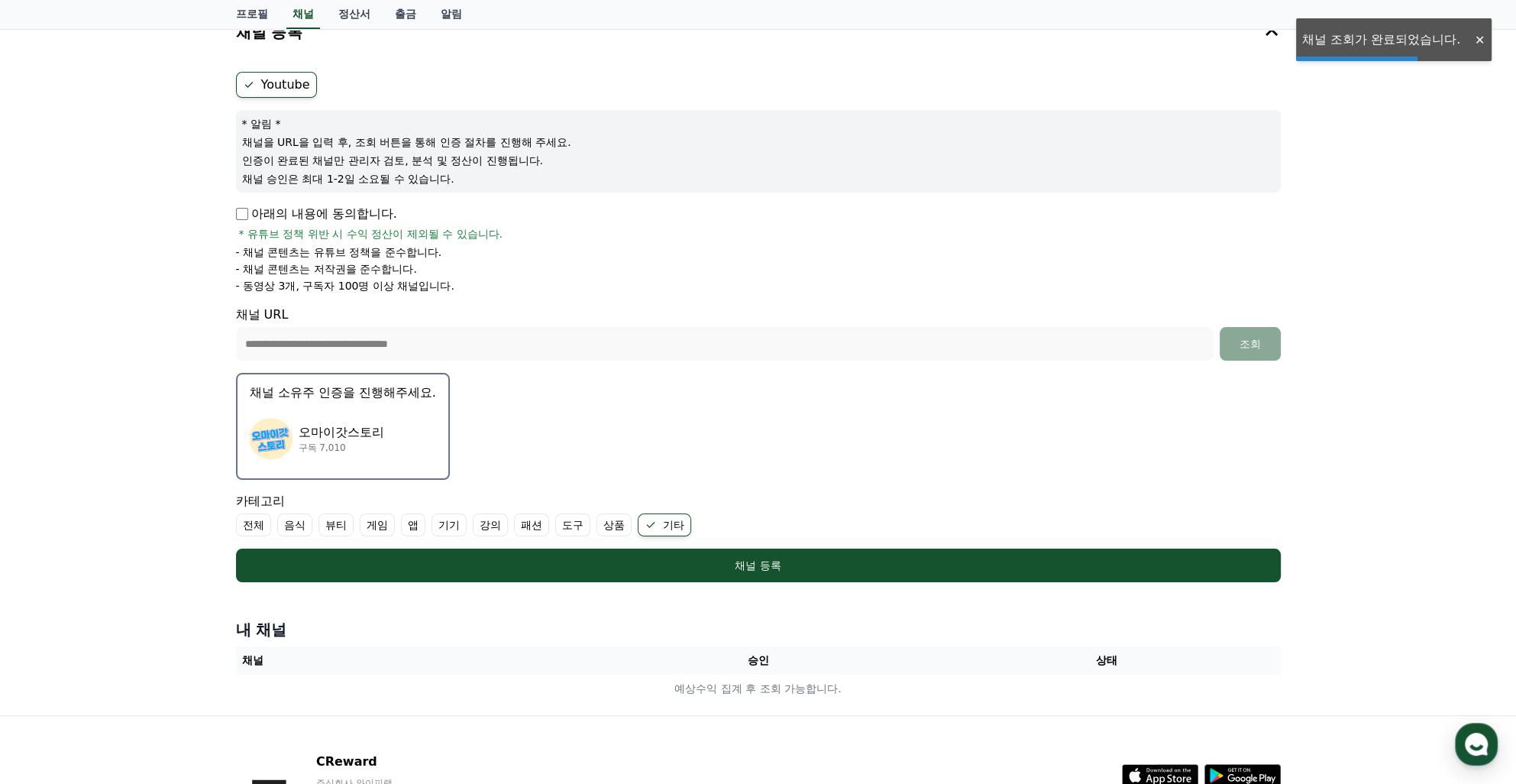
click at [373, 437] on p "오마이갓스토리" at bounding box center [341, 433] width 85 height 18
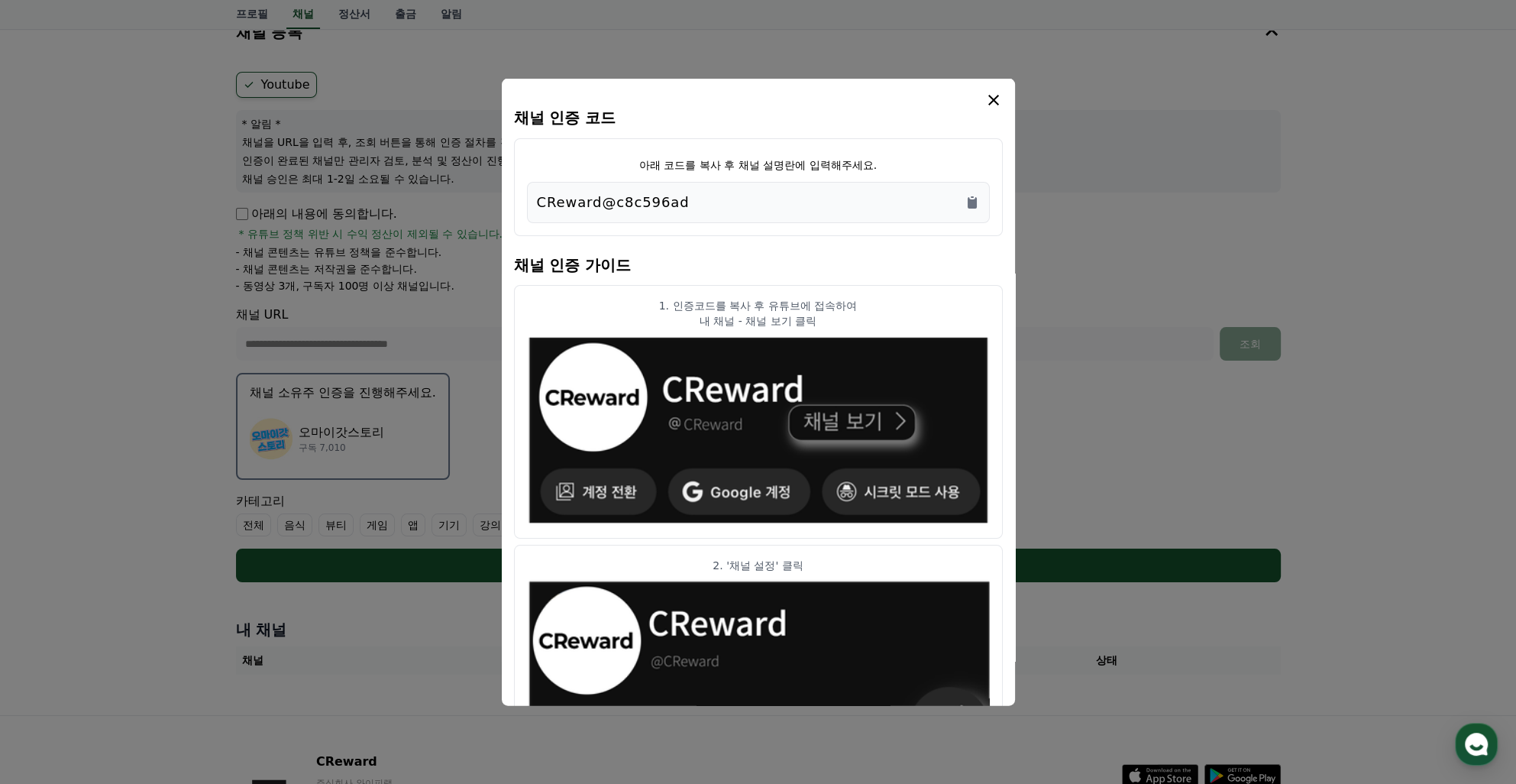
drag, startPoint x: 727, startPoint y: 301, endPoint x: 846, endPoint y: 319, distance: 120.4
click at [846, 319] on div "1. 인증코드를 복사 후 유튜브에 접속하여 내 채널 - 채널 보기 클릭" at bounding box center [758, 312] width 463 height 31
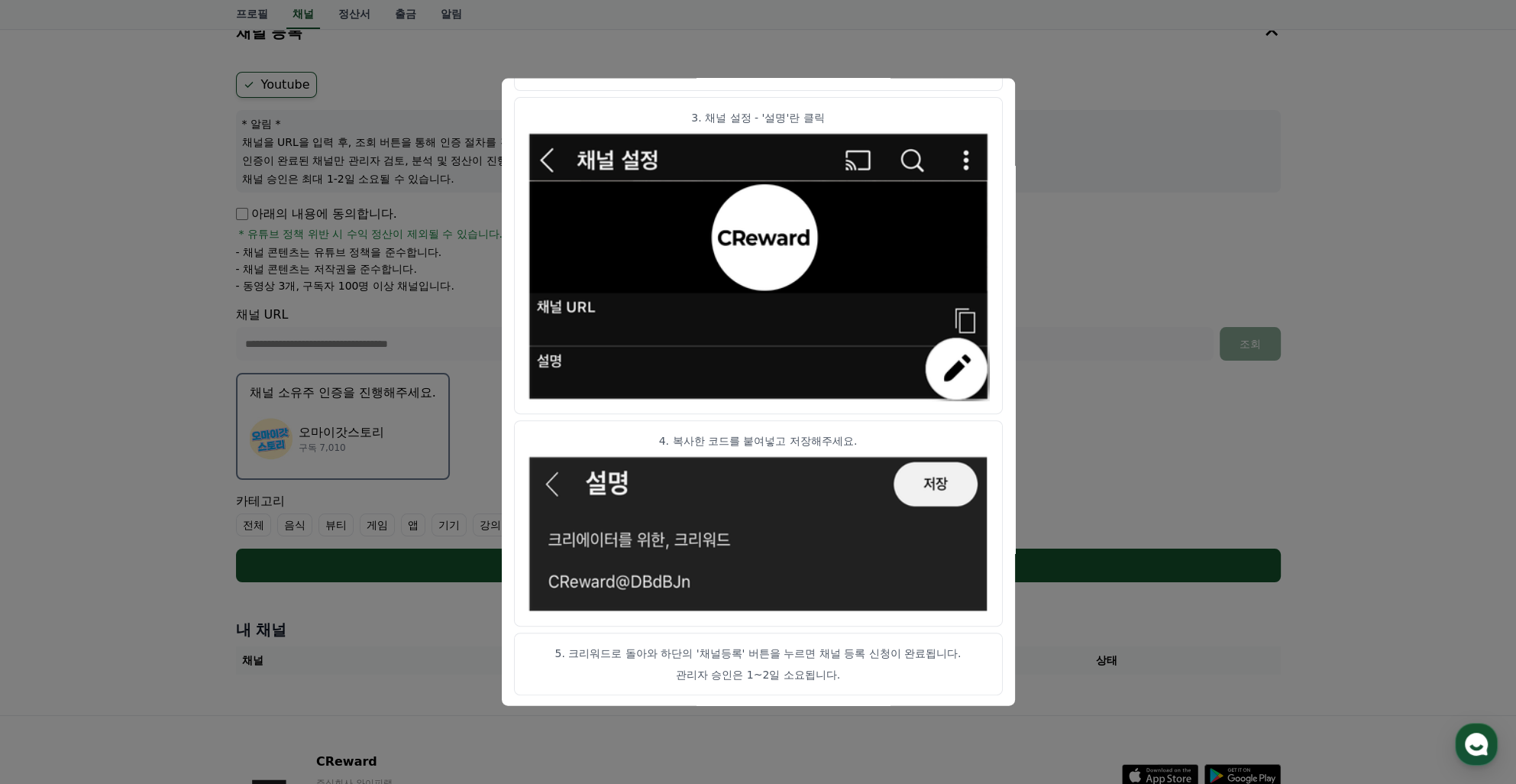
scroll to position [0, 0]
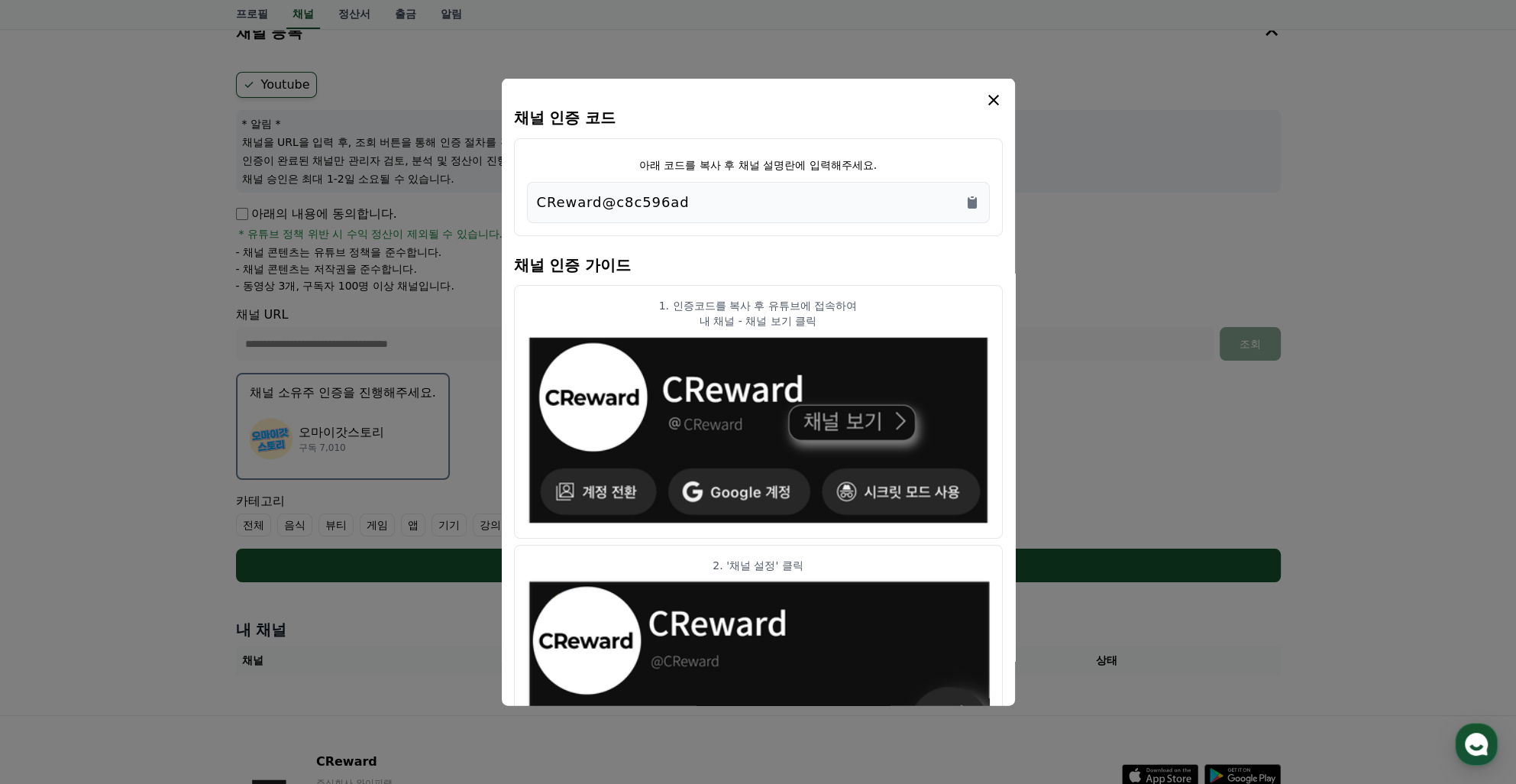
click at [688, 210] on div "CReward@c8c596ad" at bounding box center [758, 202] width 443 height 22
click at [971, 200] on icon "Copy to clipboard" at bounding box center [972, 203] width 9 height 12
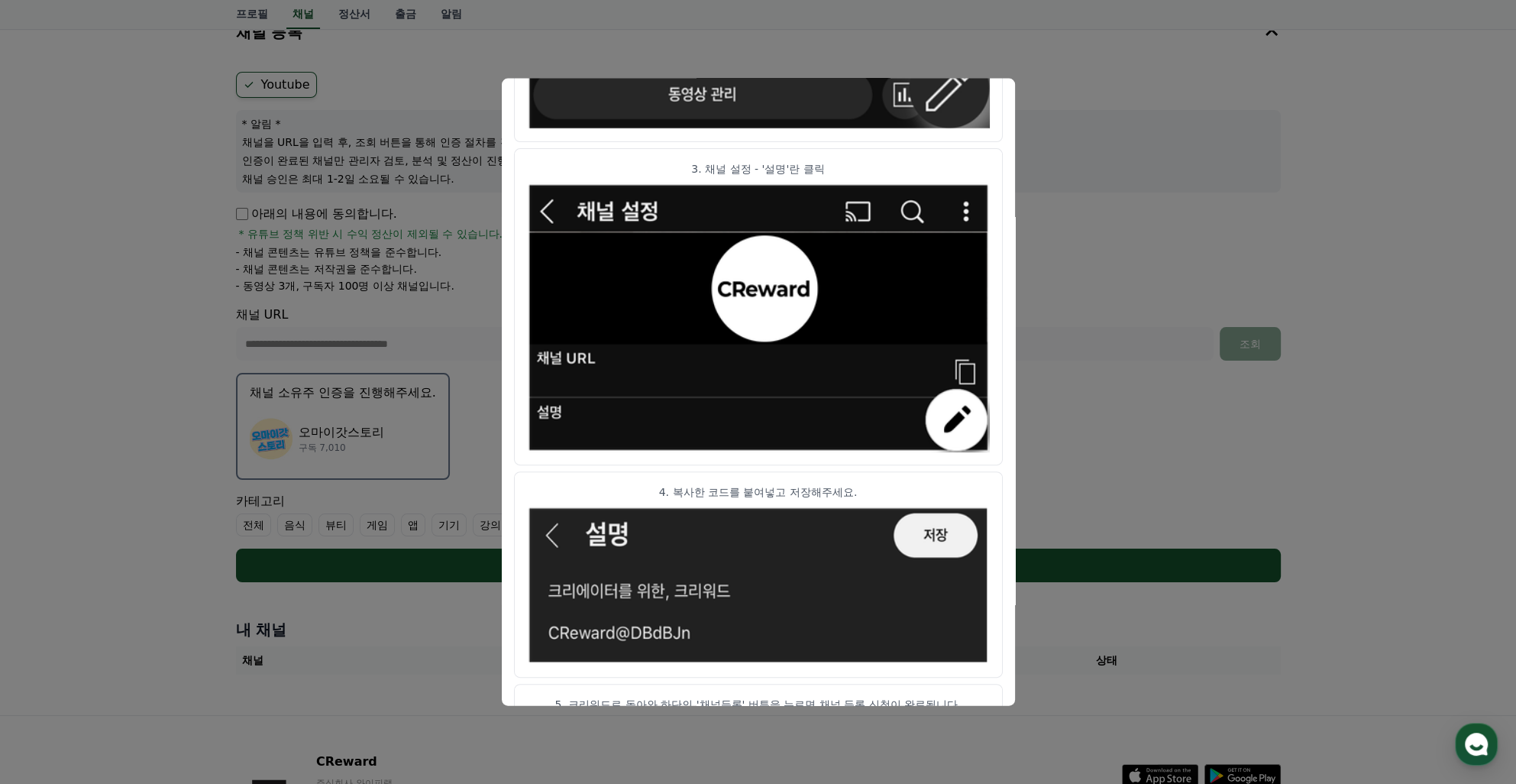
scroll to position [690, 0]
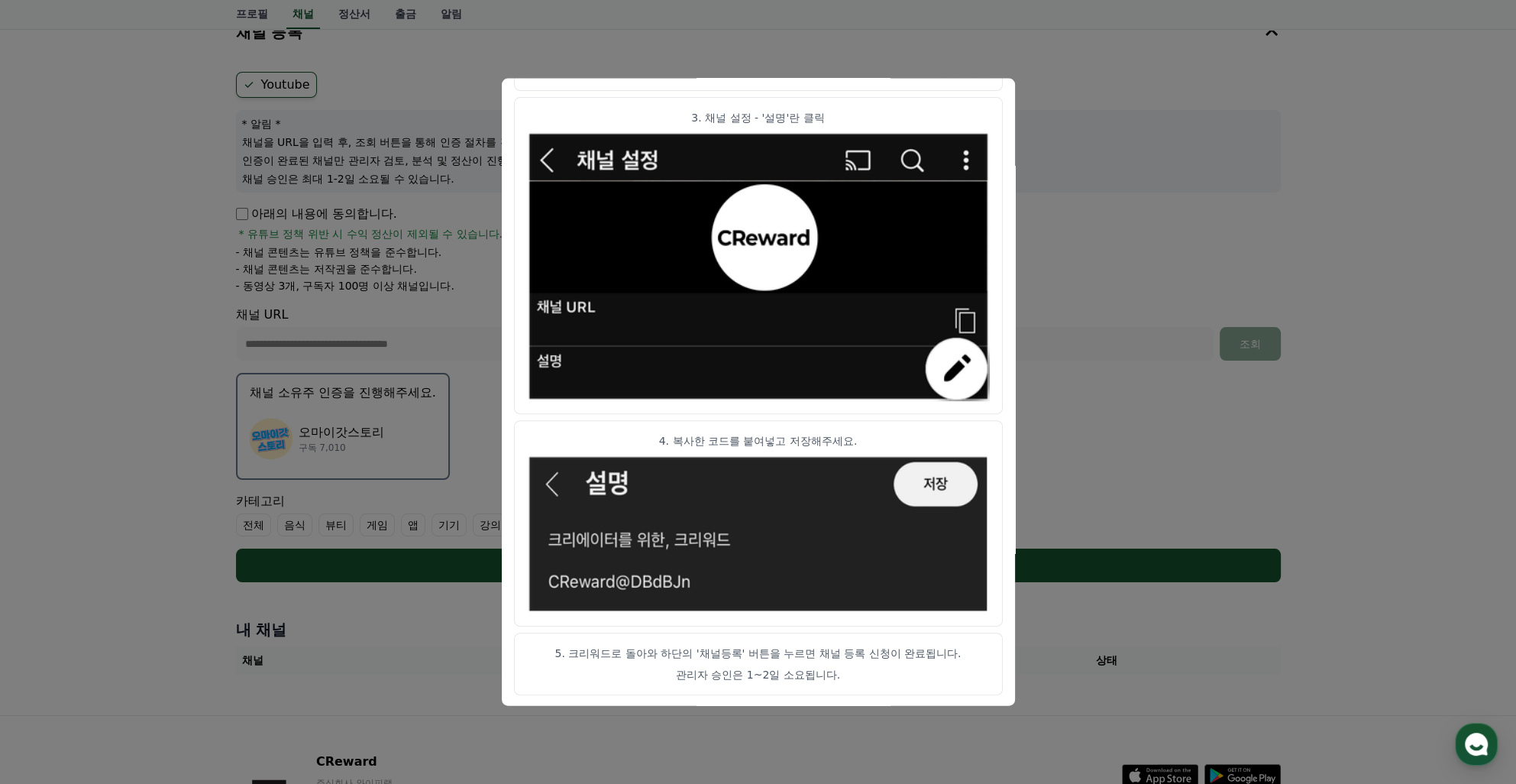
click at [1388, 435] on button "close modal" at bounding box center [758, 392] width 1516 height 784
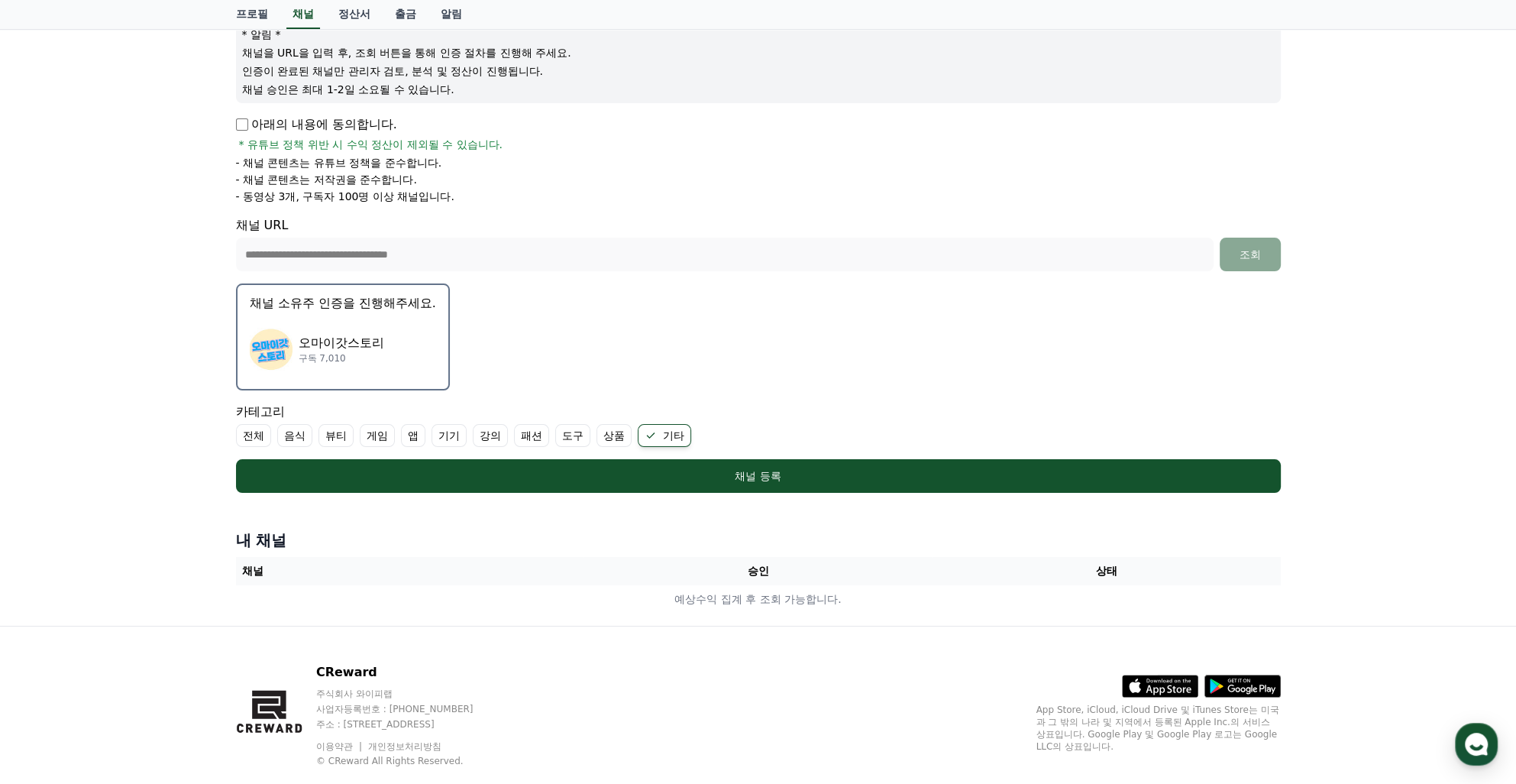
scroll to position [220, 0]
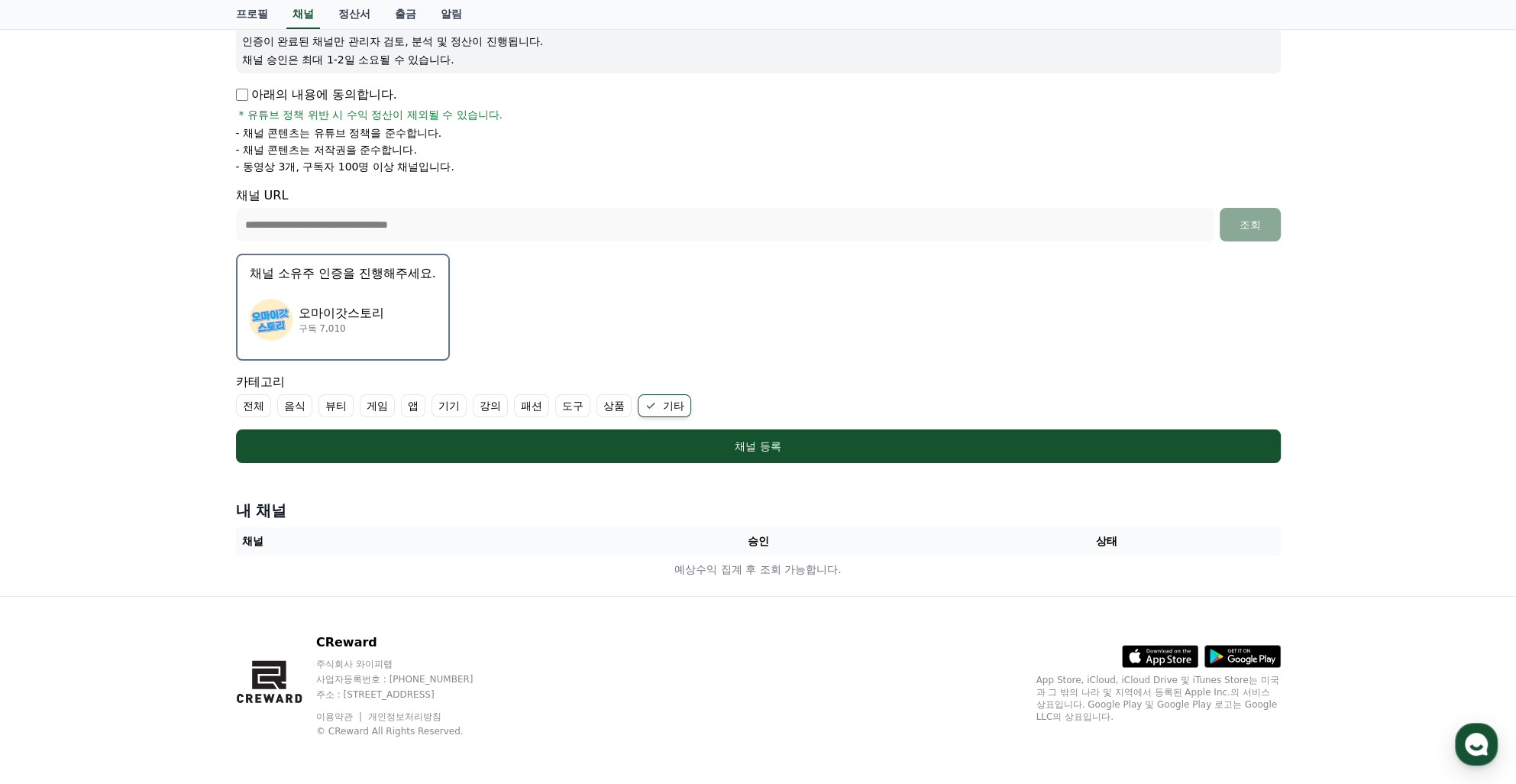
drag, startPoint x: 743, startPoint y: 540, endPoint x: 787, endPoint y: 540, distance: 44.0
click at [787, 540] on th "승인" at bounding box center [758, 541] width 348 height 28
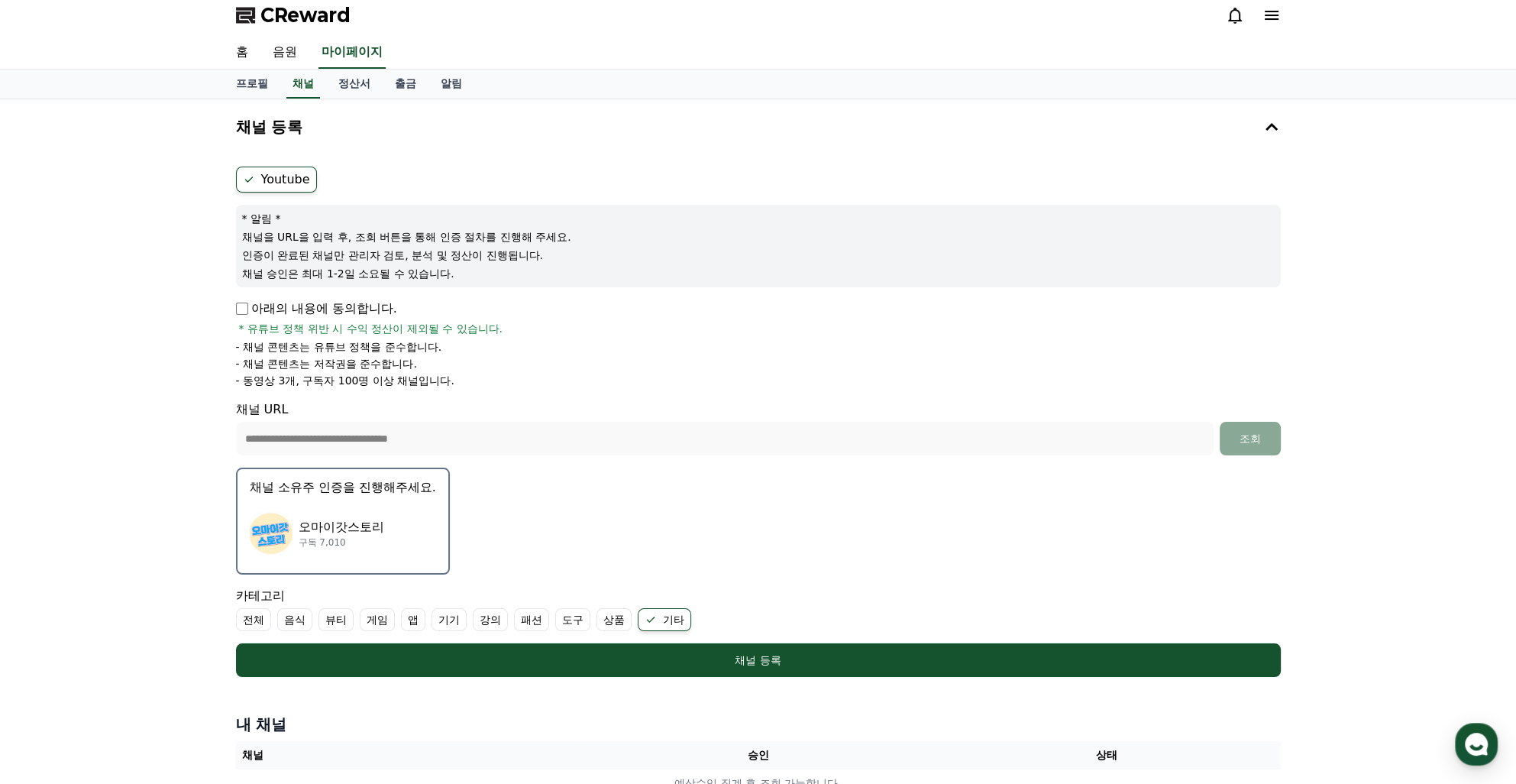
scroll to position [0, 0]
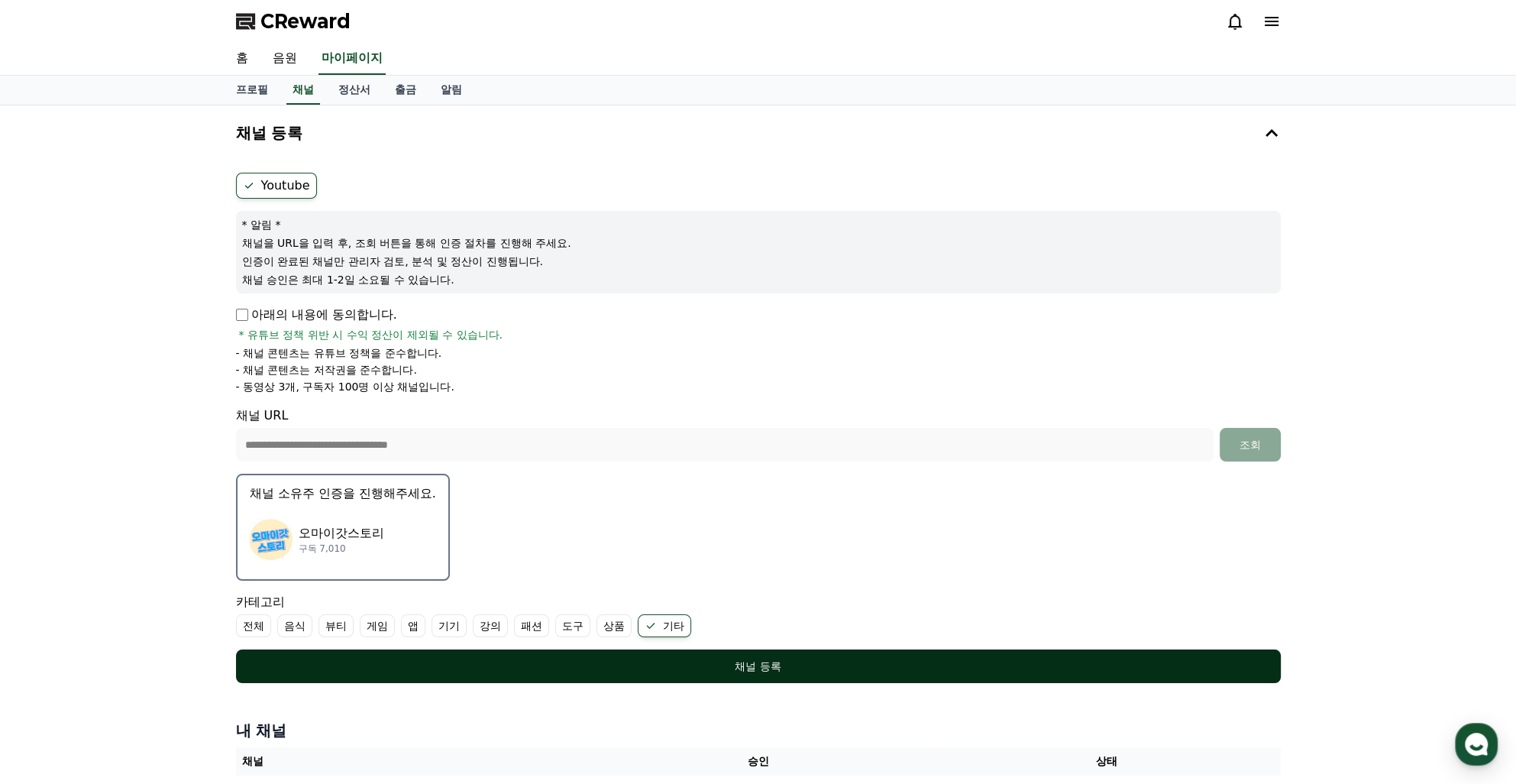
click at [782, 676] on button "채널 등록" at bounding box center [758, 665] width 1045 height 34
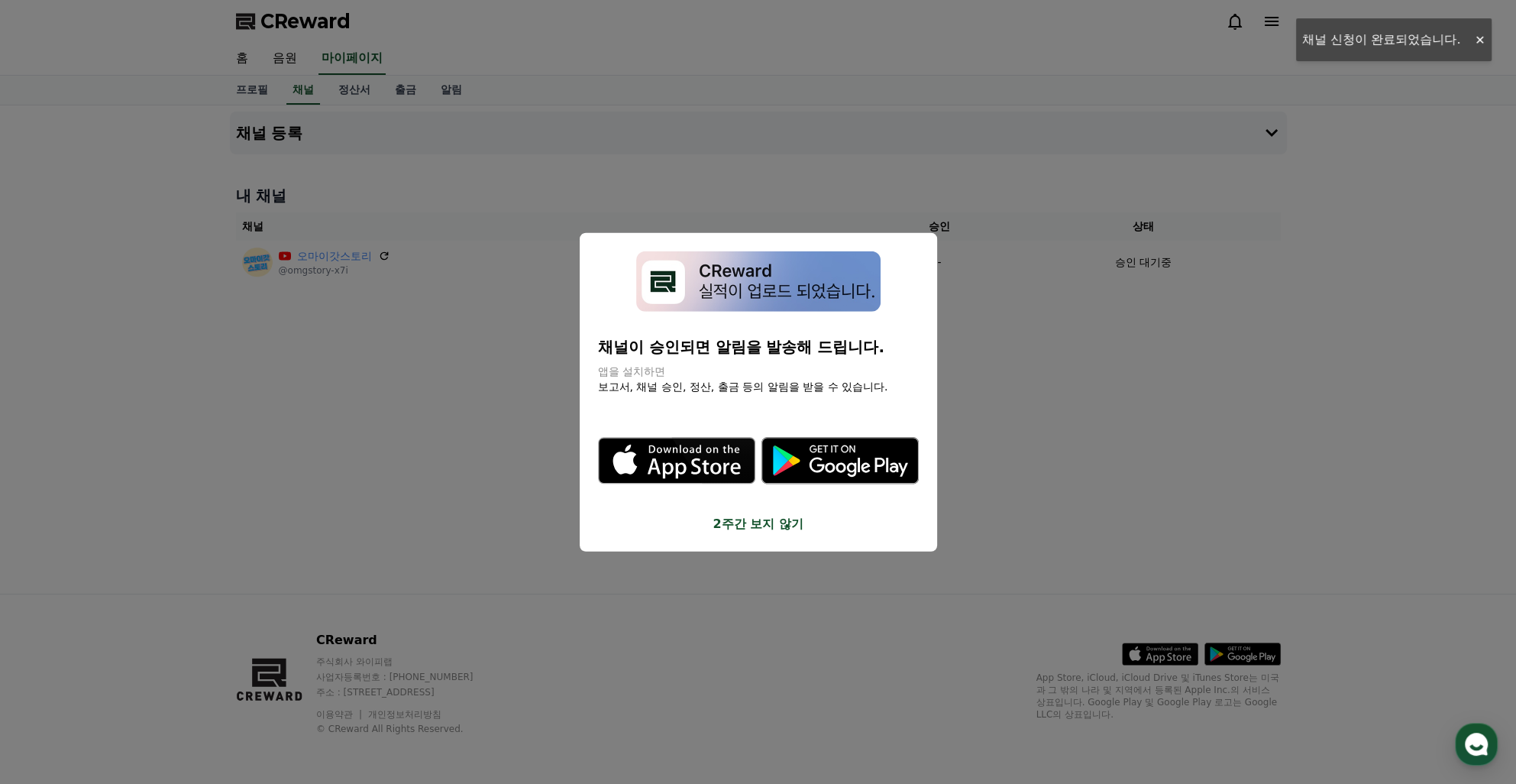
drag, startPoint x: 638, startPoint y: 348, endPoint x: 844, endPoint y: 346, distance: 206.0
click at [844, 346] on p "채널이 승인되면 알림을 발송해 드립니다." at bounding box center [758, 346] width 321 height 22
drag, startPoint x: 844, startPoint y: 346, endPoint x: 860, endPoint y: 351, distance: 16.8
click at [860, 351] on p "채널이 승인되면 알림을 발송해 드립니다." at bounding box center [758, 346] width 321 height 22
click at [1048, 459] on button "close modal" at bounding box center [758, 392] width 1516 height 784
